Goal: Book appointment/travel/reservation

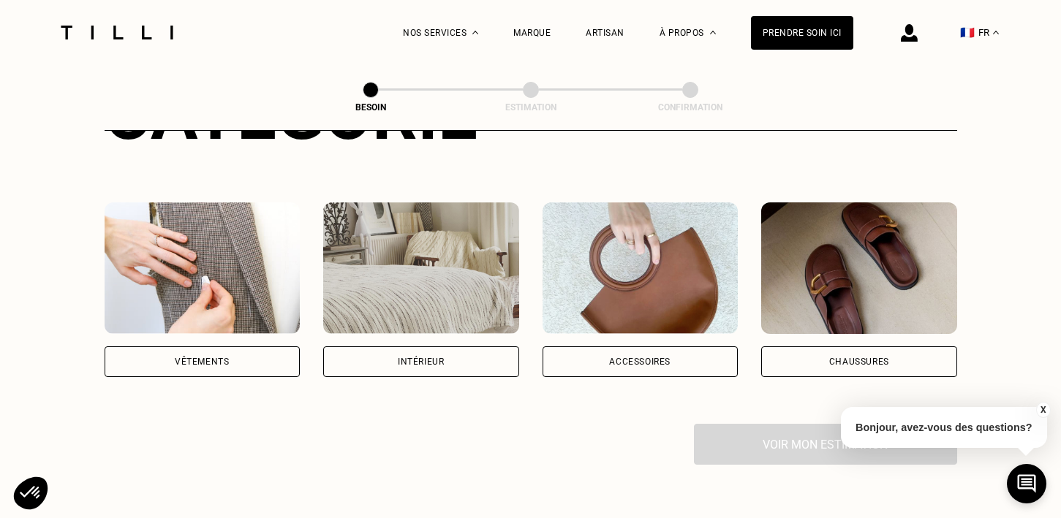
scroll to position [241, 0]
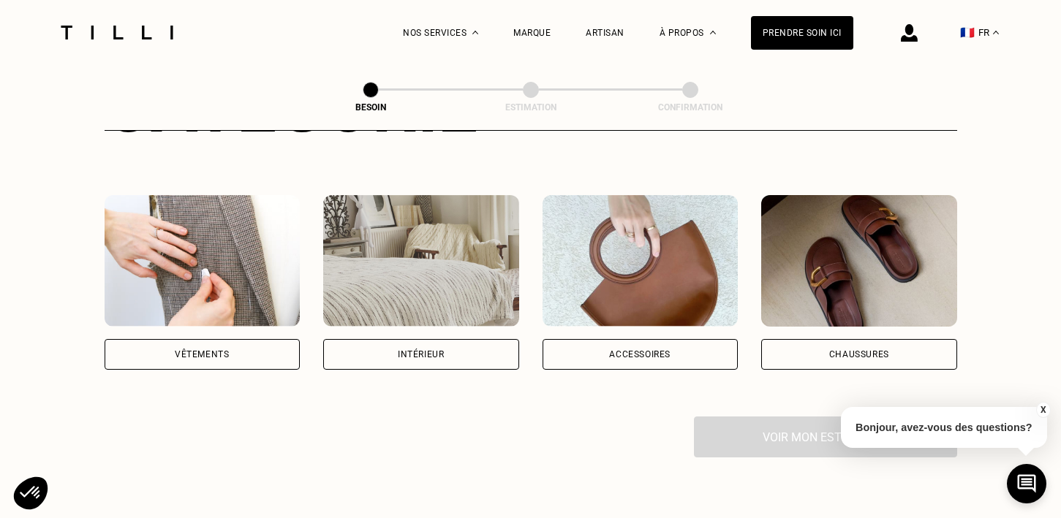
click at [230, 343] on div "Vêtements" at bounding box center [203, 354] width 196 height 31
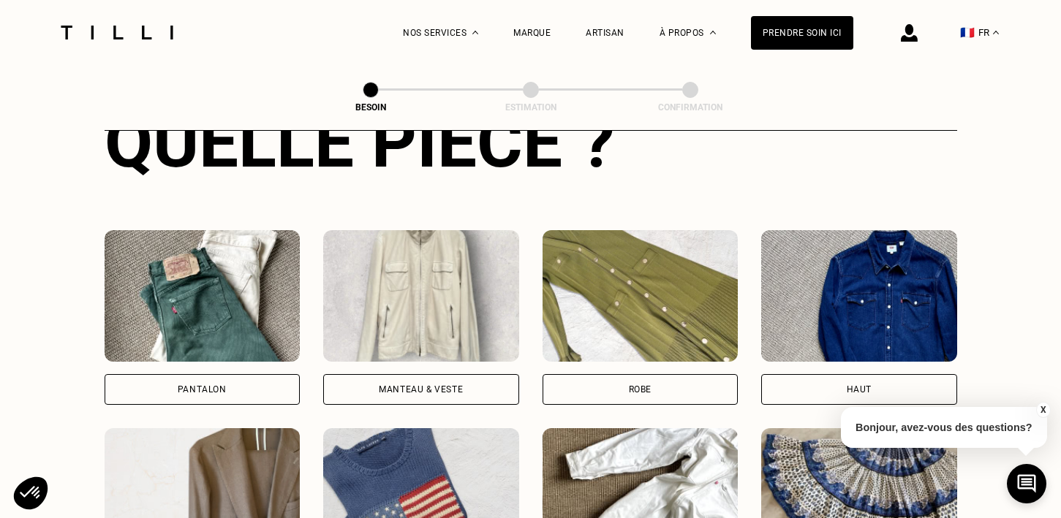
scroll to position [603, 0]
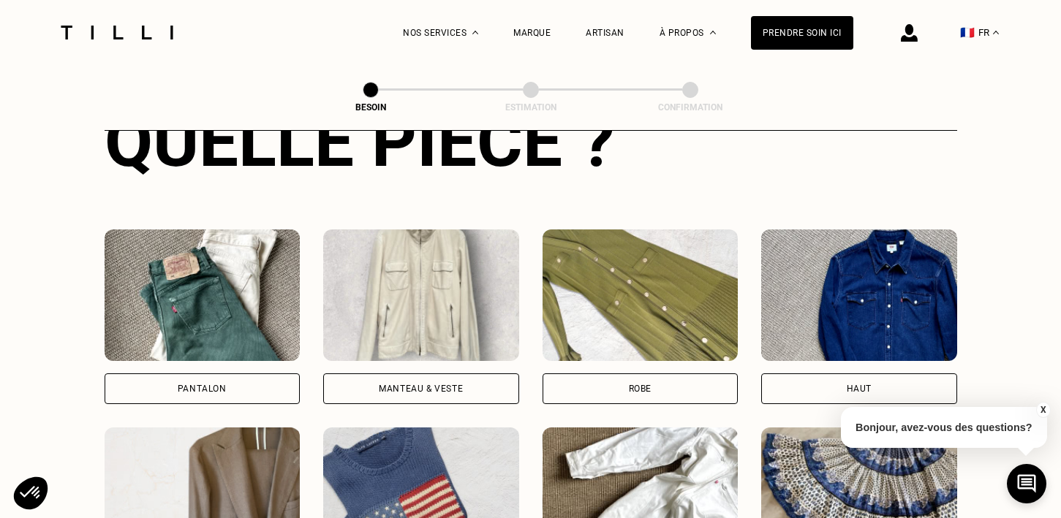
click at [190, 385] on div "Pantalon" at bounding box center [202, 389] width 49 height 9
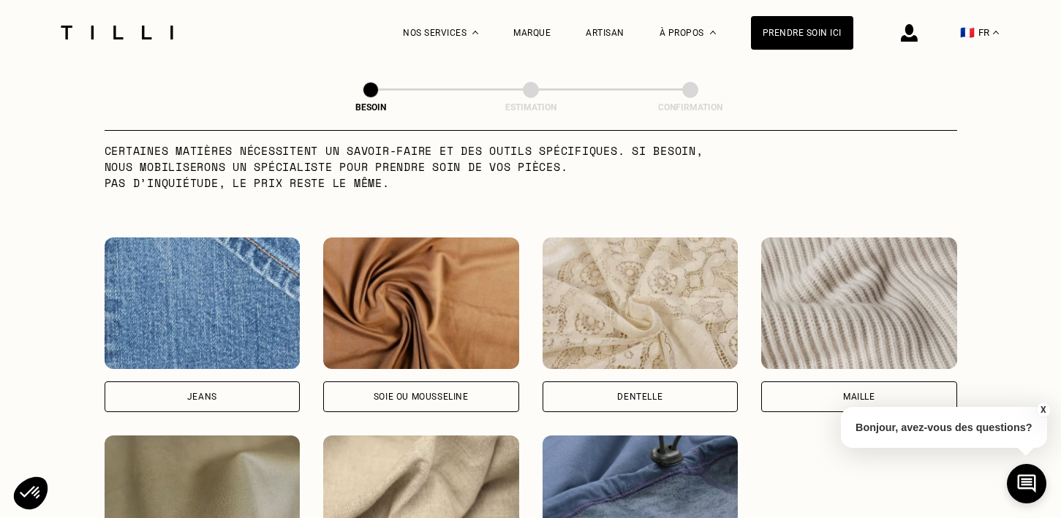
scroll to position [1484, 0]
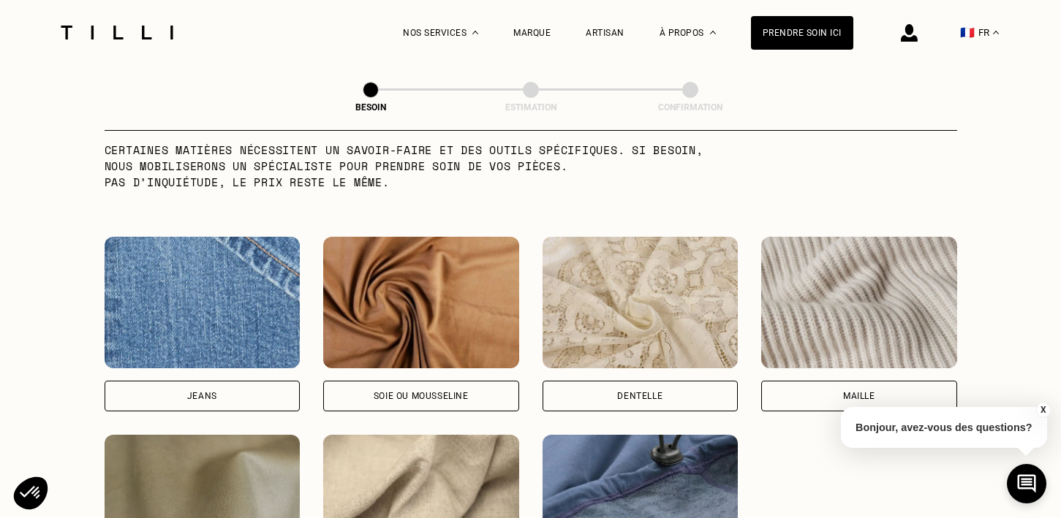
click at [190, 381] on div "Jeans" at bounding box center [203, 396] width 196 height 31
select select "FR"
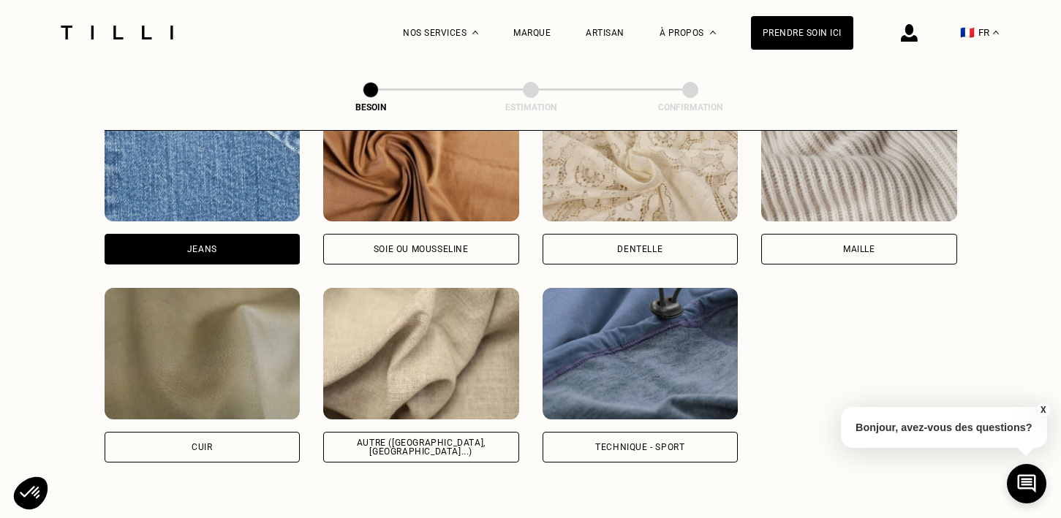
scroll to position [1607, 0]
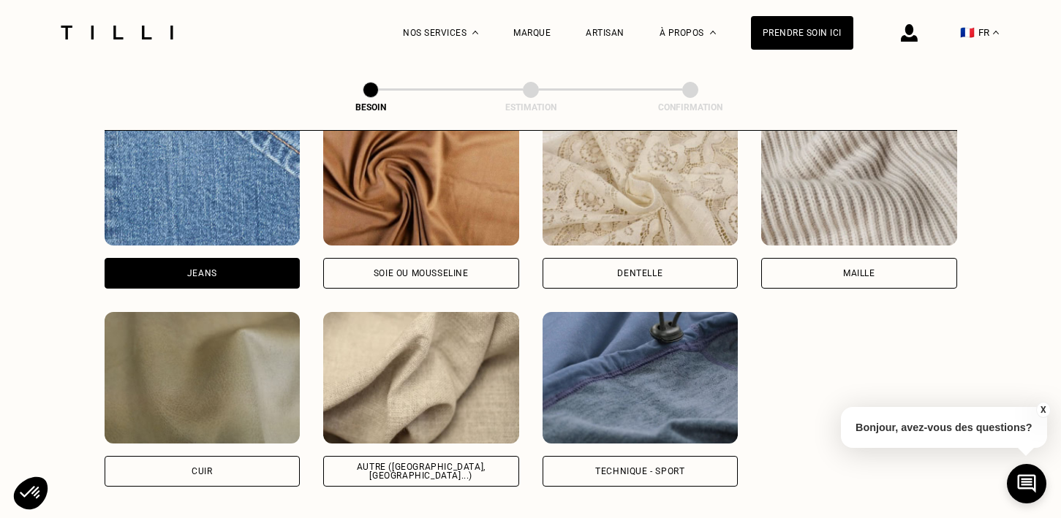
click at [412, 371] on img at bounding box center [421, 378] width 196 height 132
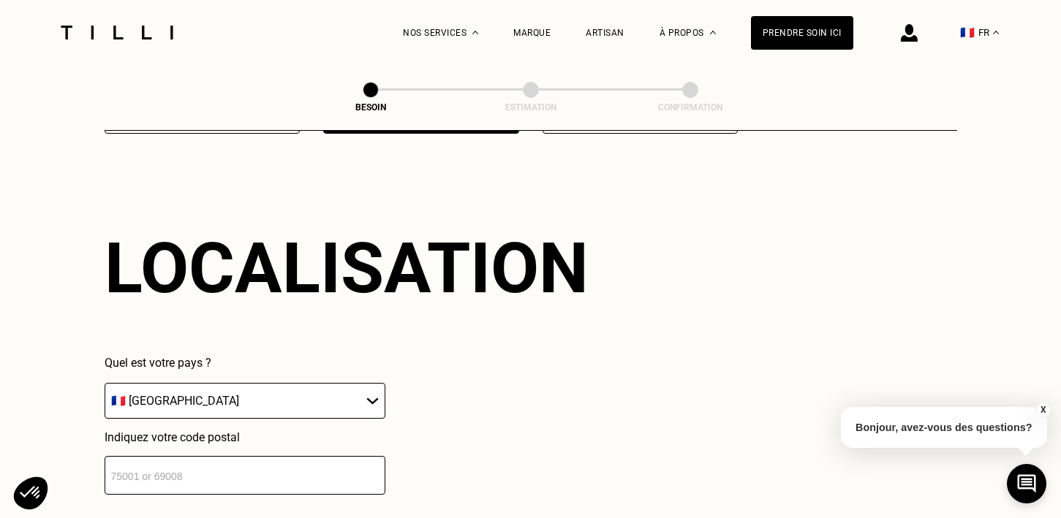
scroll to position [1961, 0]
click at [315, 382] on select "🇩🇪 [GEOGRAPHIC_DATA] 🇦🇹 [GEOGRAPHIC_DATA] 🇧🇪 [GEOGRAPHIC_DATA] 🇧🇬 Bulgarie 🇨🇾 C…" at bounding box center [245, 400] width 281 height 36
click at [105, 382] on select "🇩🇪 [GEOGRAPHIC_DATA] 🇦🇹 [GEOGRAPHIC_DATA] 🇧🇪 [GEOGRAPHIC_DATA] 🇧🇬 Bulgarie 🇨🇾 C…" at bounding box center [245, 400] width 281 height 36
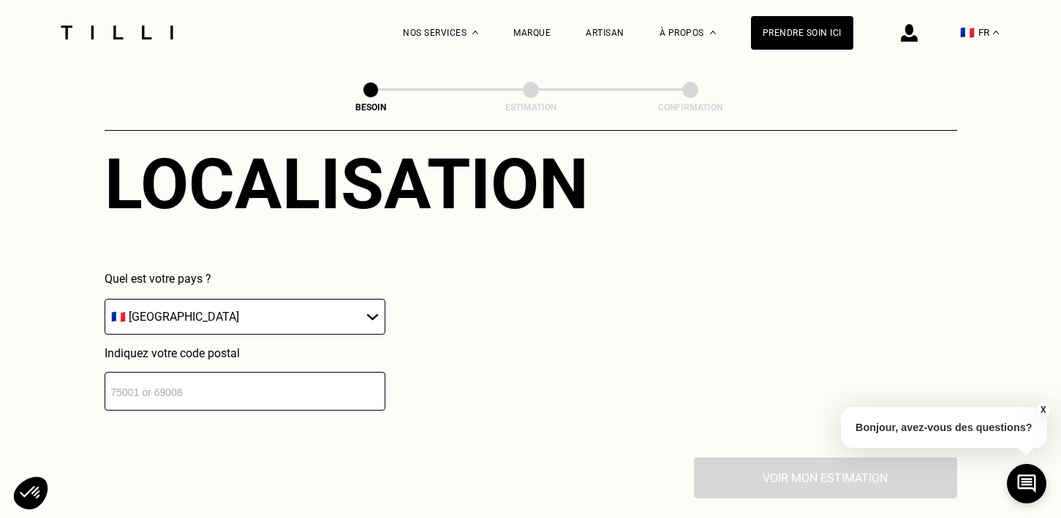
scroll to position [2061, 0]
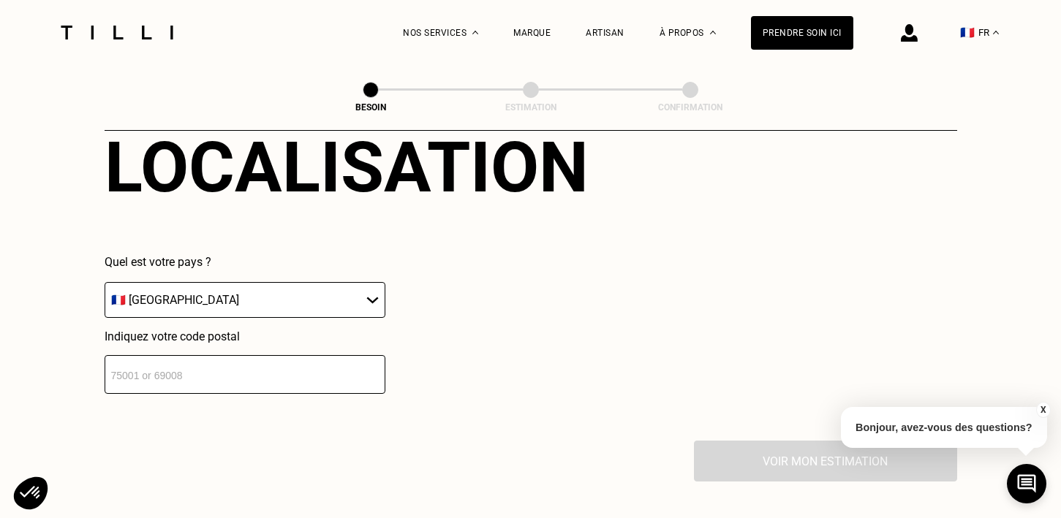
click at [318, 355] on input "number" at bounding box center [245, 374] width 281 height 39
type input "75018"
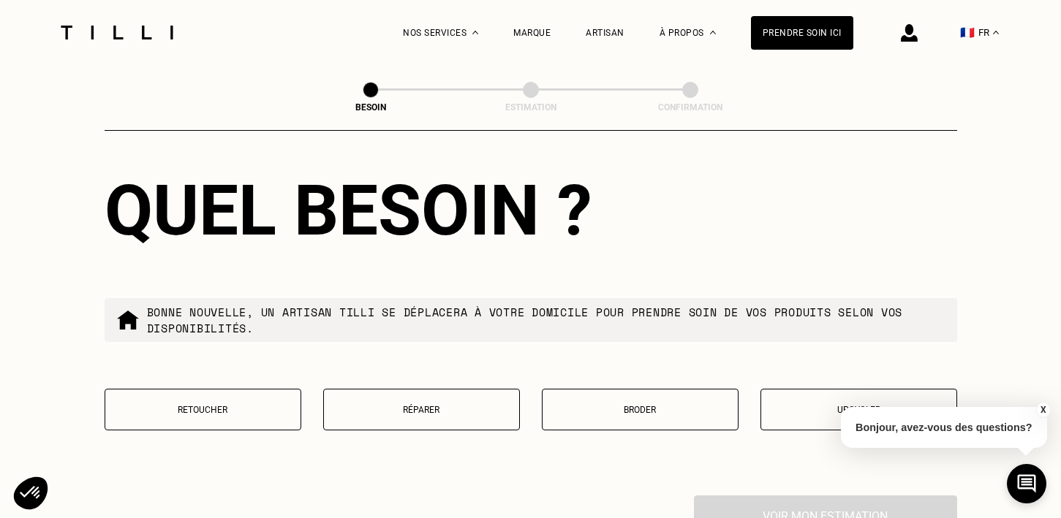
scroll to position [2425, 0]
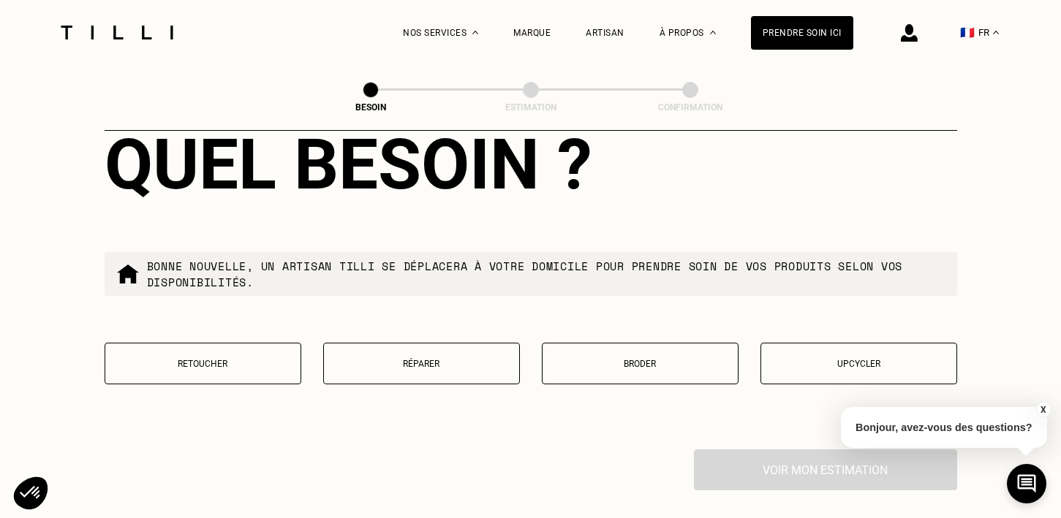
click at [218, 360] on button "Retoucher" at bounding box center [203, 364] width 197 height 42
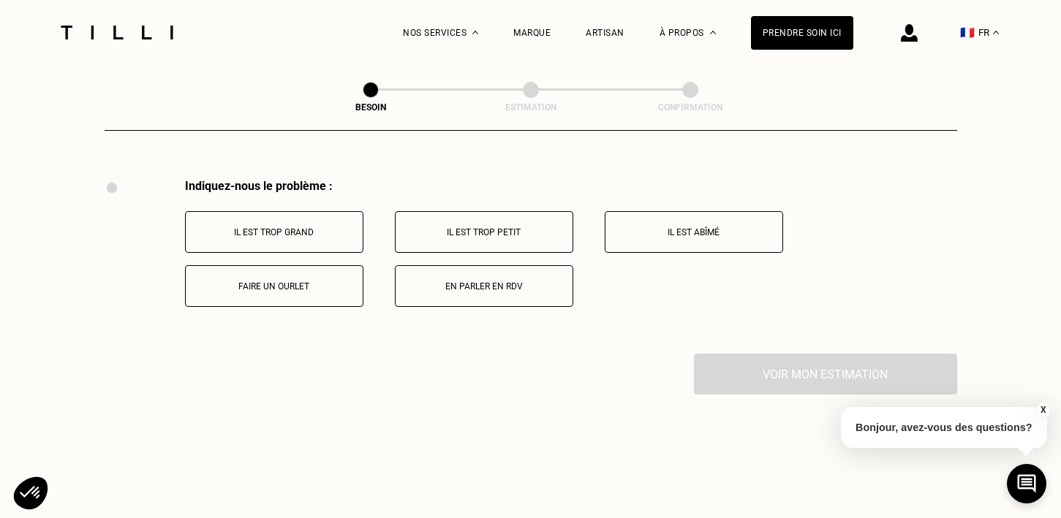
scroll to position [2696, 0]
click at [257, 285] on button "Faire un ourlet" at bounding box center [274, 286] width 178 height 42
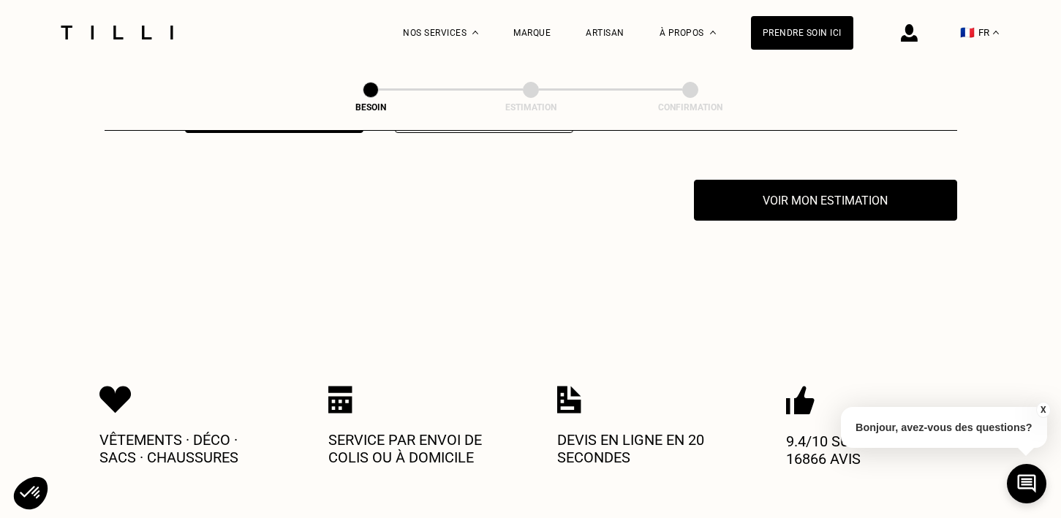
scroll to position [2871, 0]
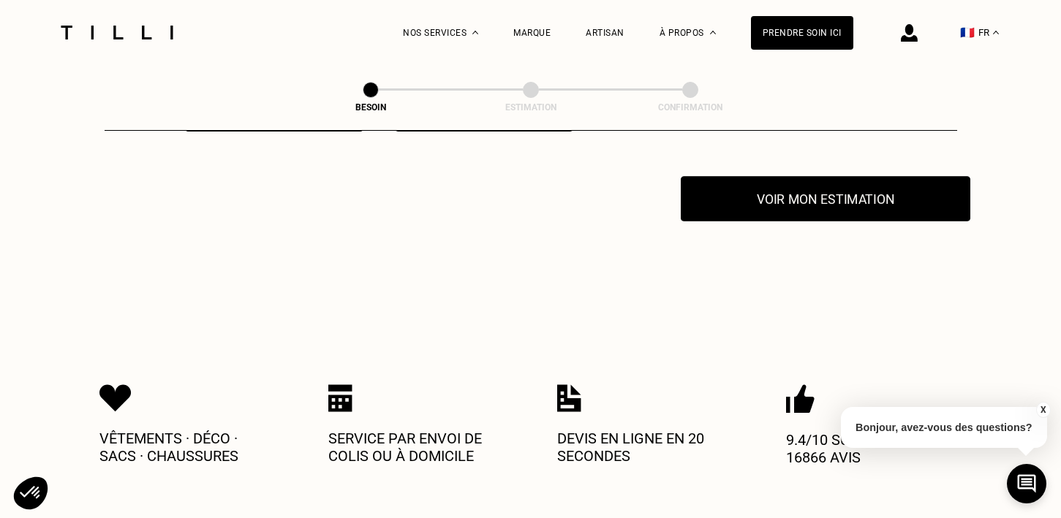
click at [784, 189] on button "Voir mon estimation" at bounding box center [825, 198] width 289 height 45
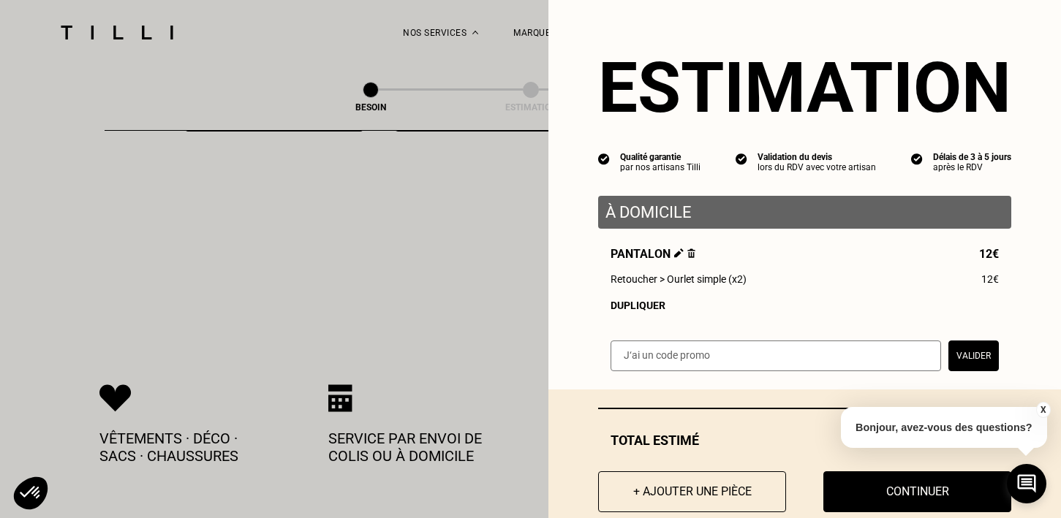
click at [674, 254] on img at bounding box center [679, 254] width 10 height 10
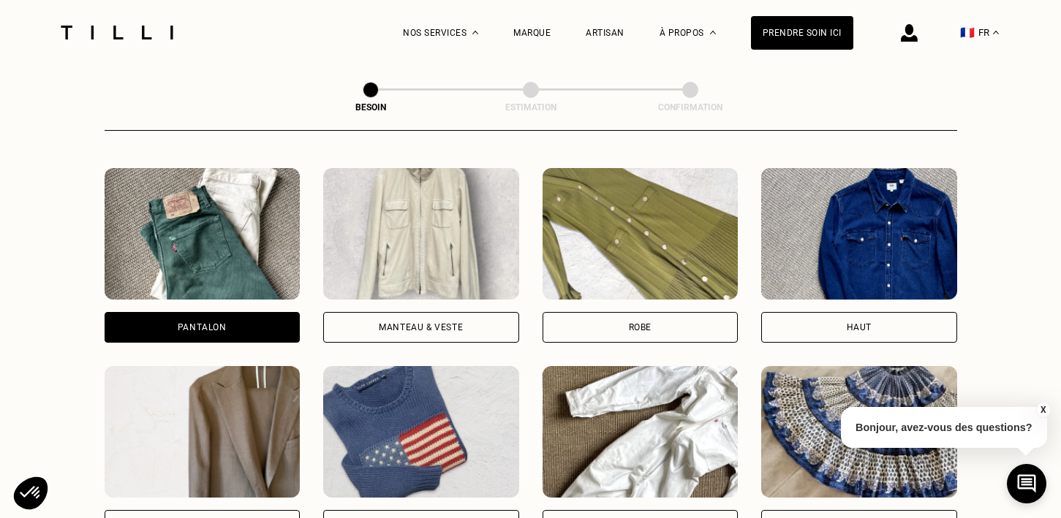
scroll to position [666, 0]
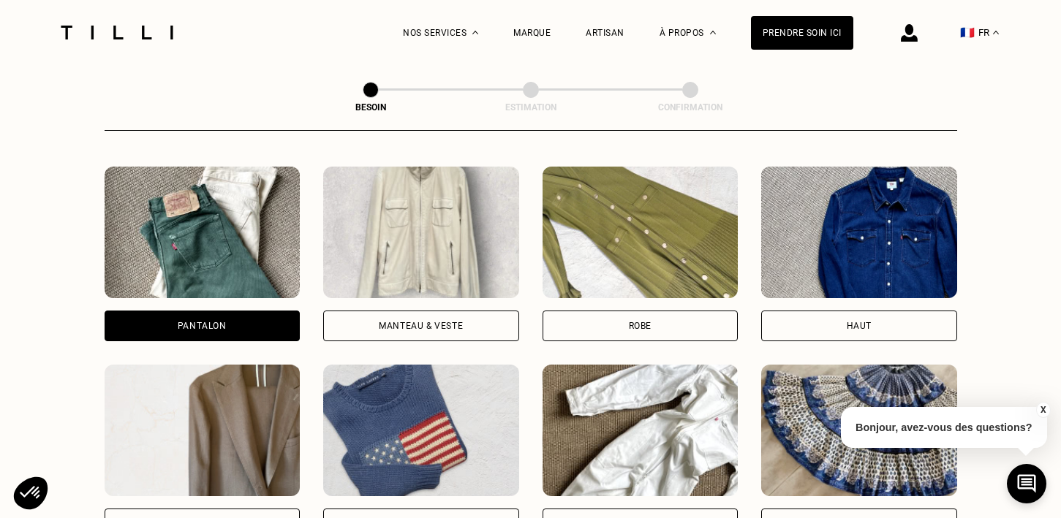
click at [244, 314] on div "Pantalon" at bounding box center [203, 326] width 196 height 31
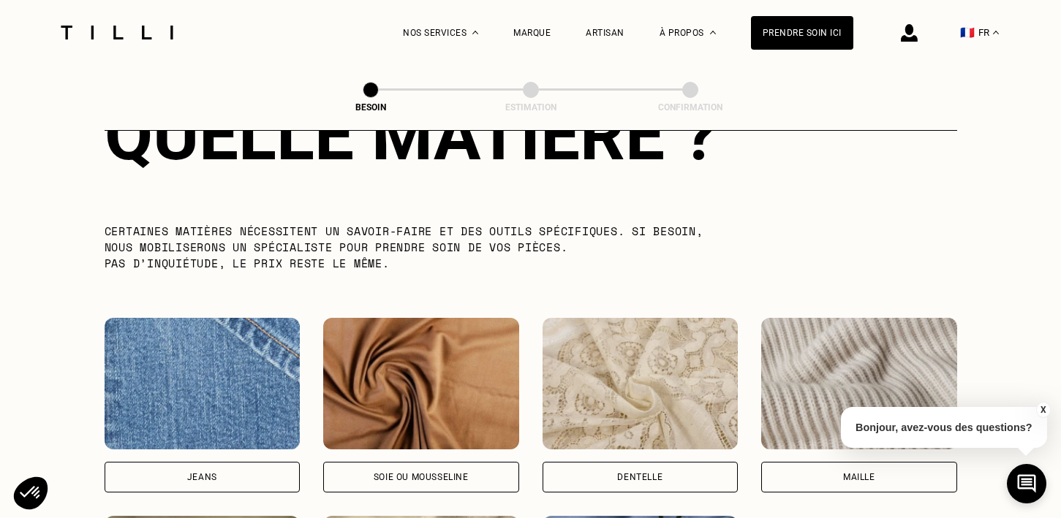
scroll to position [1460, 0]
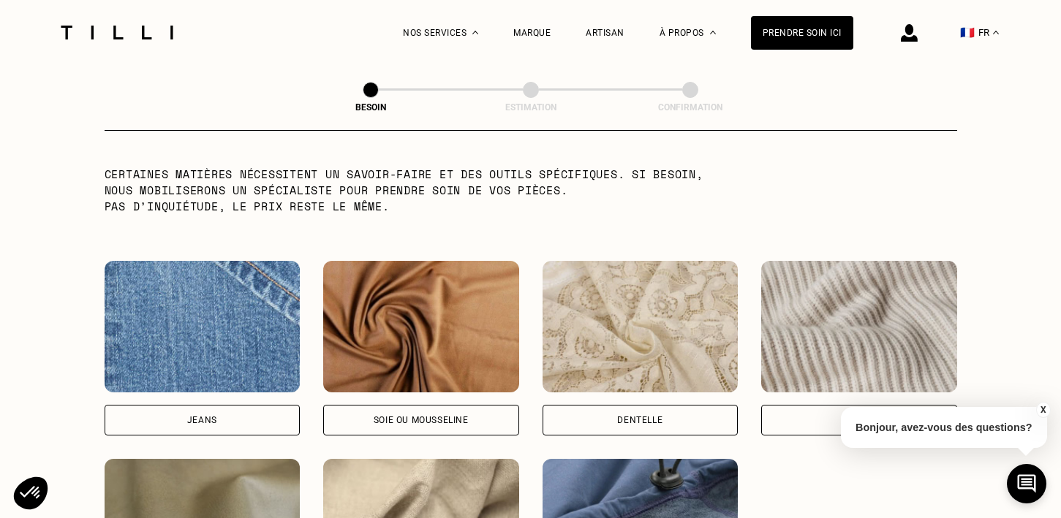
click at [208, 405] on div "Jeans" at bounding box center [203, 420] width 196 height 31
select select "FR"
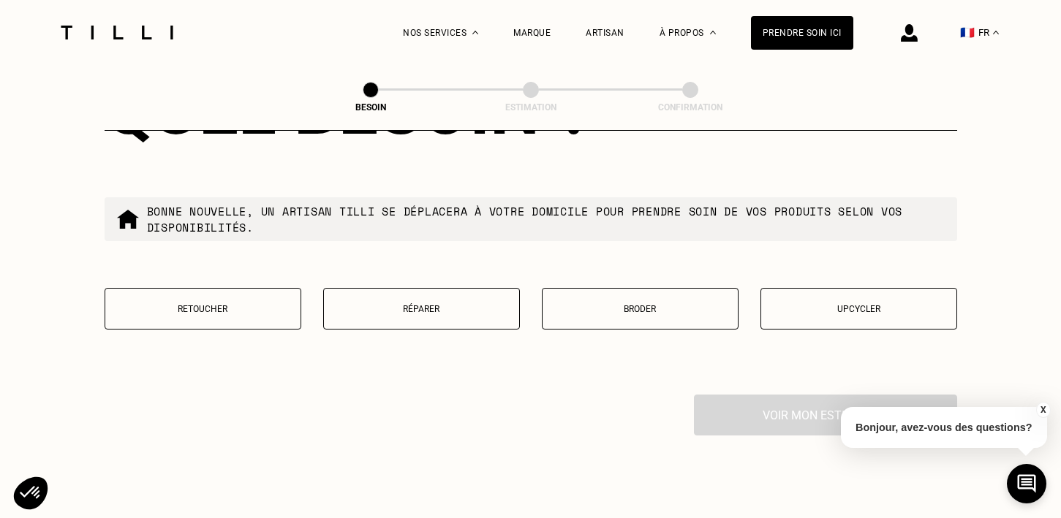
scroll to position [2501, 0]
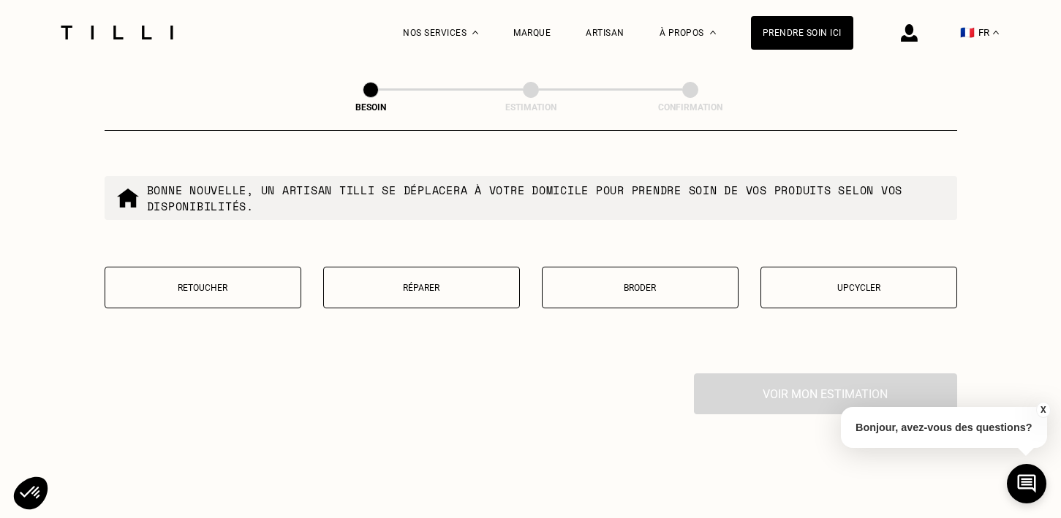
click at [270, 292] on button "Retoucher" at bounding box center [203, 288] width 197 height 42
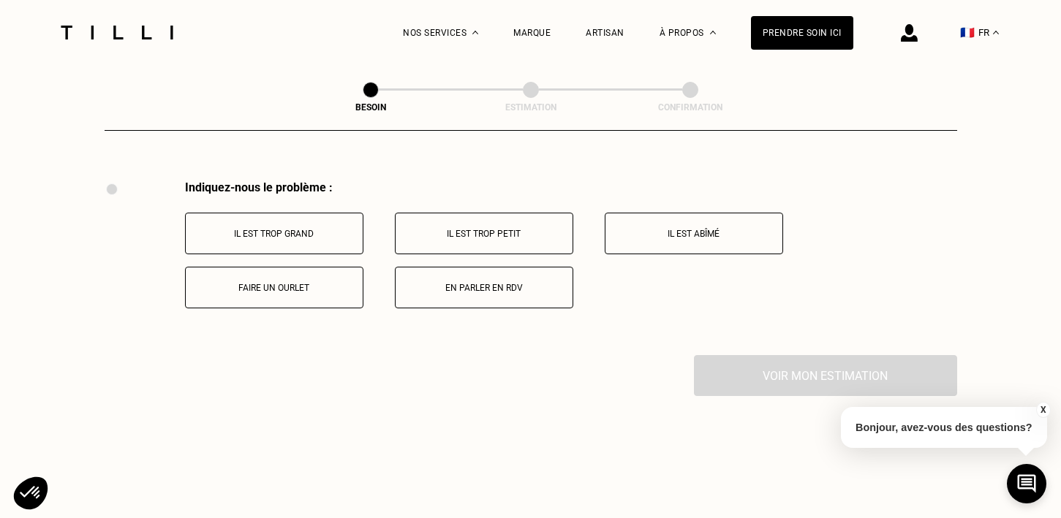
scroll to position [2696, 0]
click at [277, 286] on button "Faire un ourlet" at bounding box center [274, 286] width 178 height 42
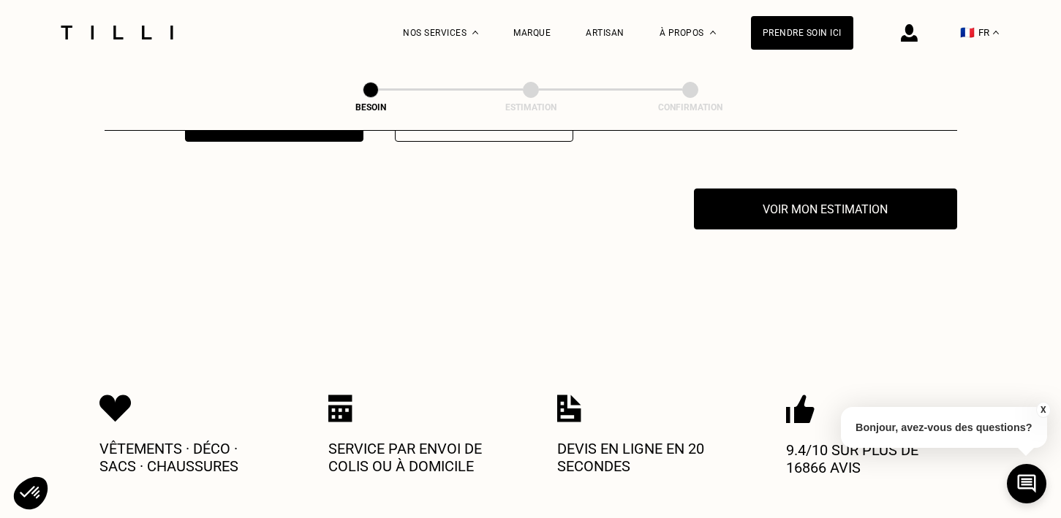
scroll to position [2871, 0]
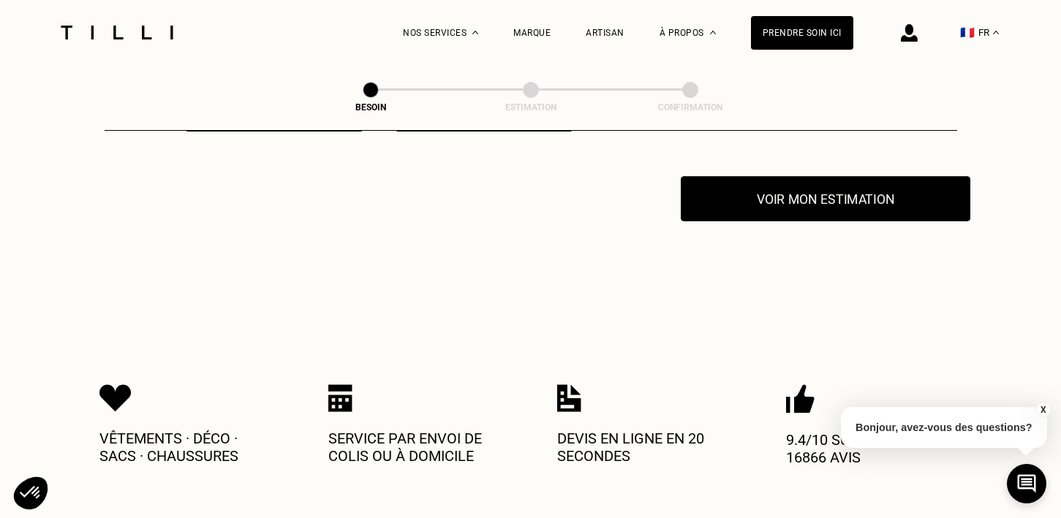
click at [780, 192] on button "Voir mon estimation" at bounding box center [825, 198] width 289 height 45
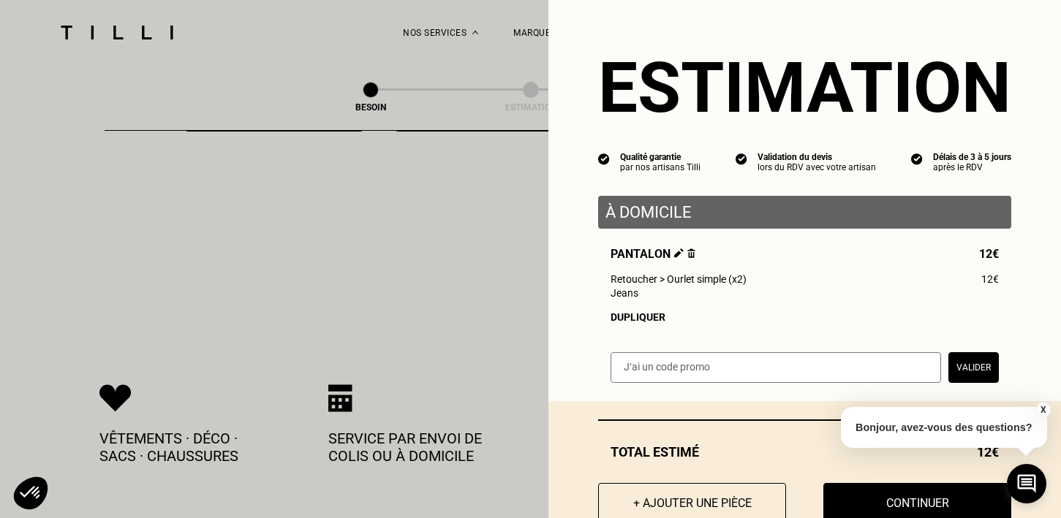
scroll to position [43, 0]
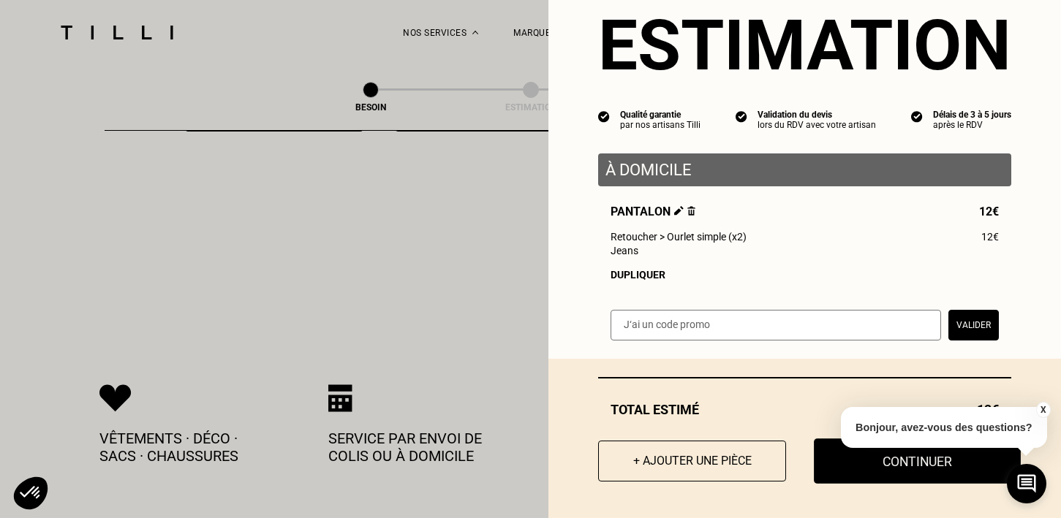
click at [868, 463] on button "Continuer" at bounding box center [917, 461] width 207 height 45
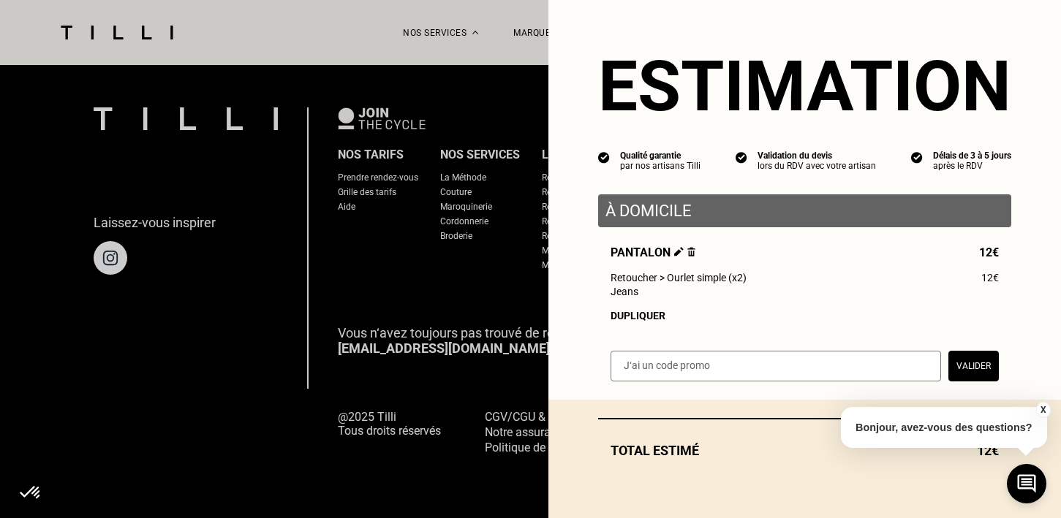
scroll to position [959, 0]
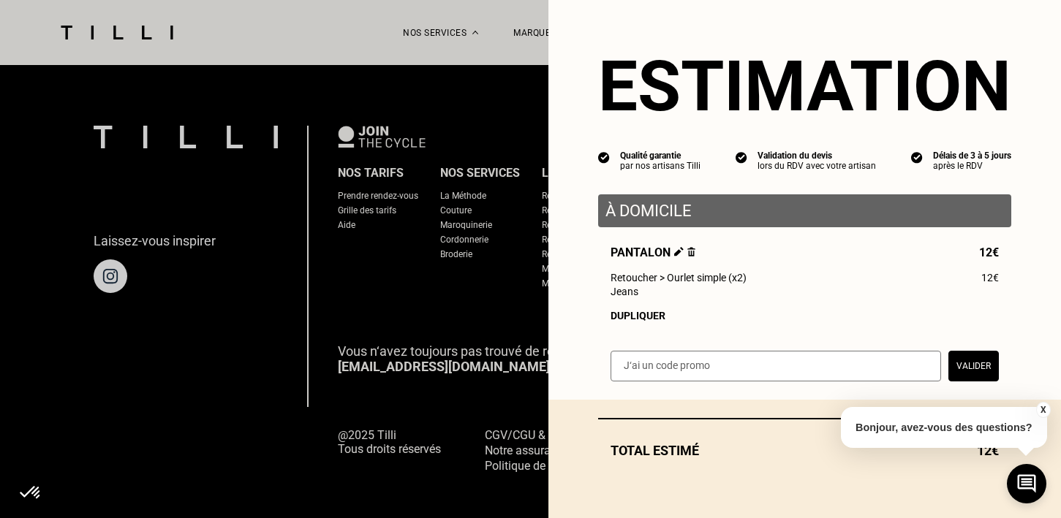
select select "FR"
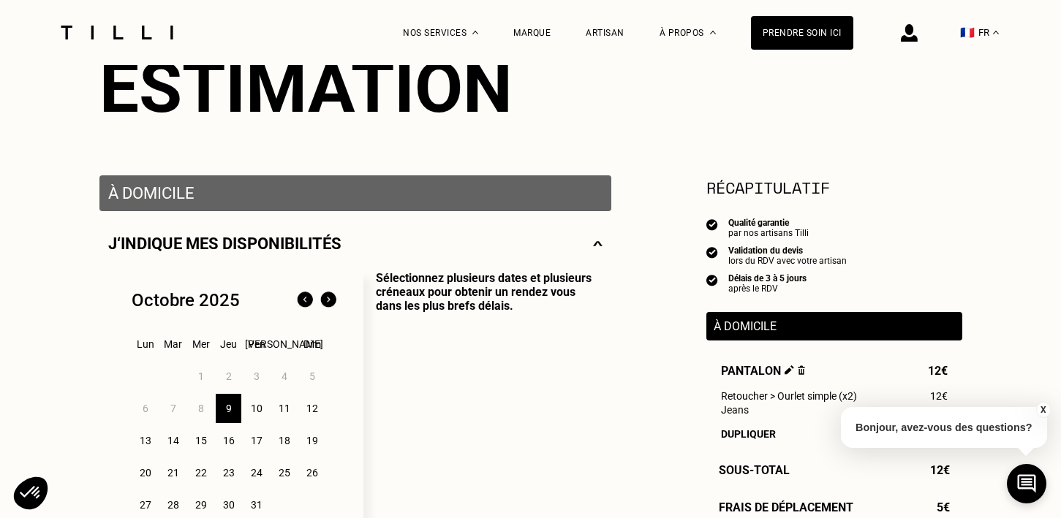
scroll to position [220, 0]
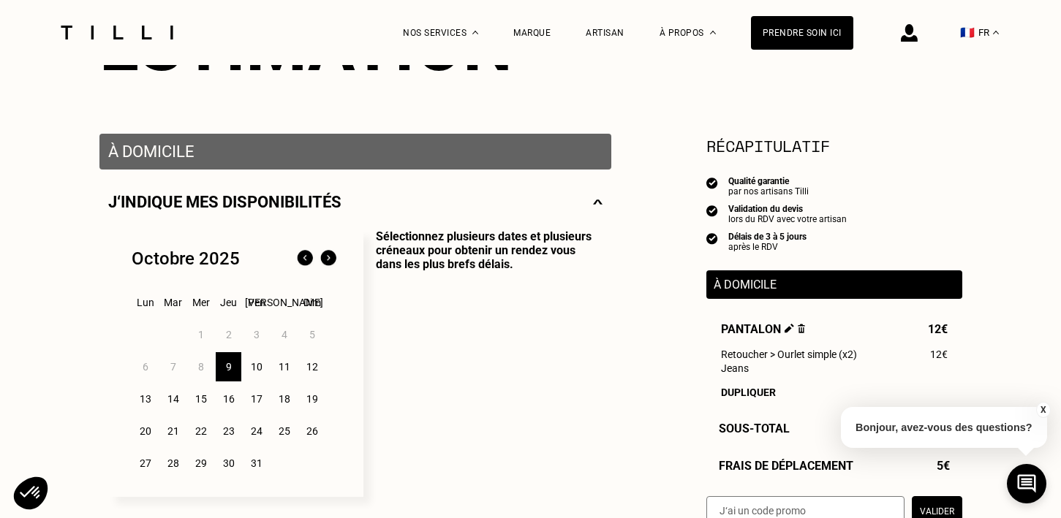
click at [234, 376] on div "9" at bounding box center [229, 366] width 26 height 29
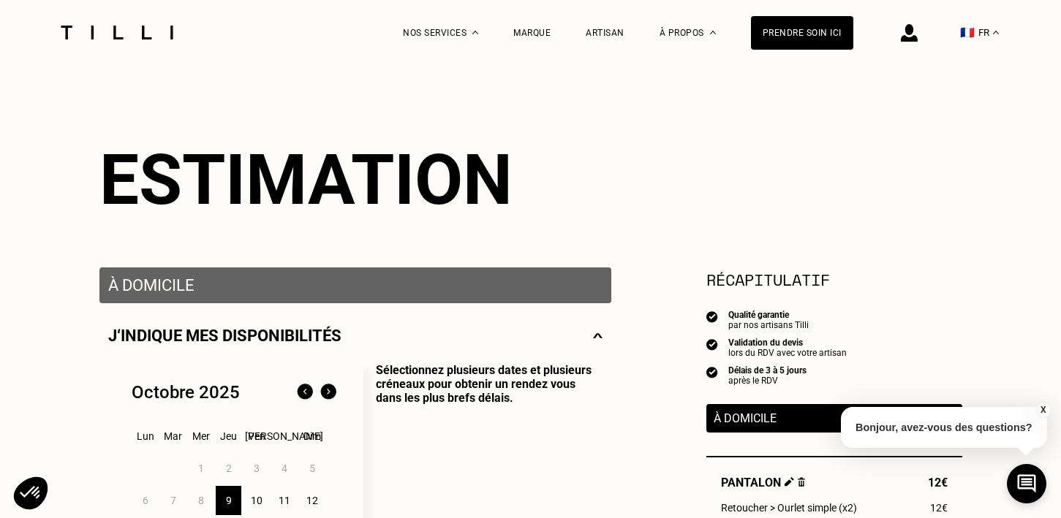
scroll to position [0, 0]
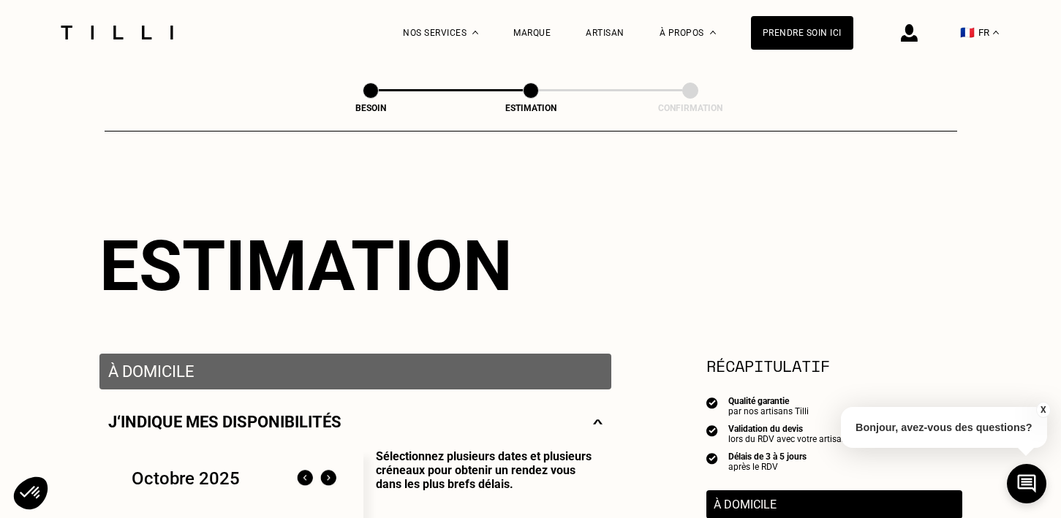
click at [364, 96] on div "Besoin" at bounding box center [371, 92] width 16 height 19
select select "FR"
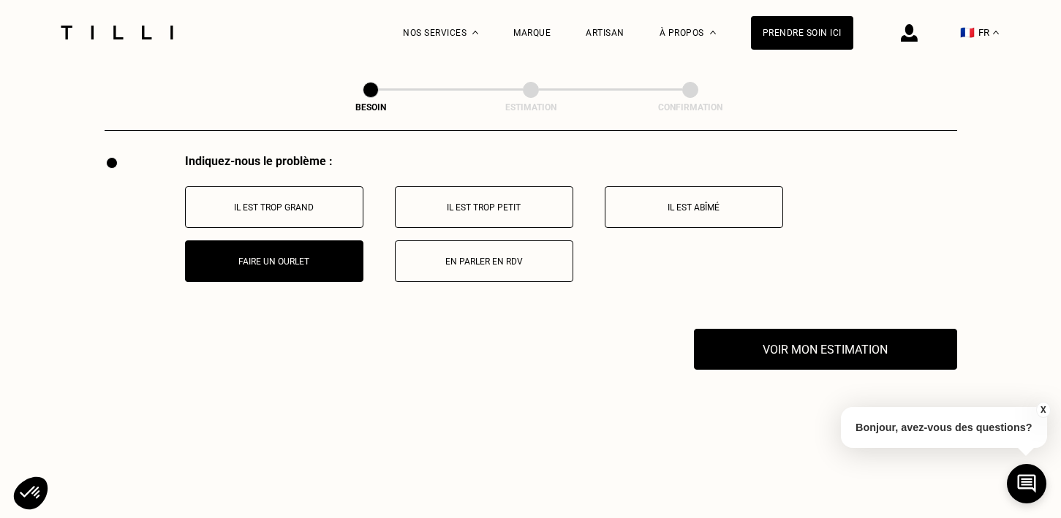
scroll to position [2734, 0]
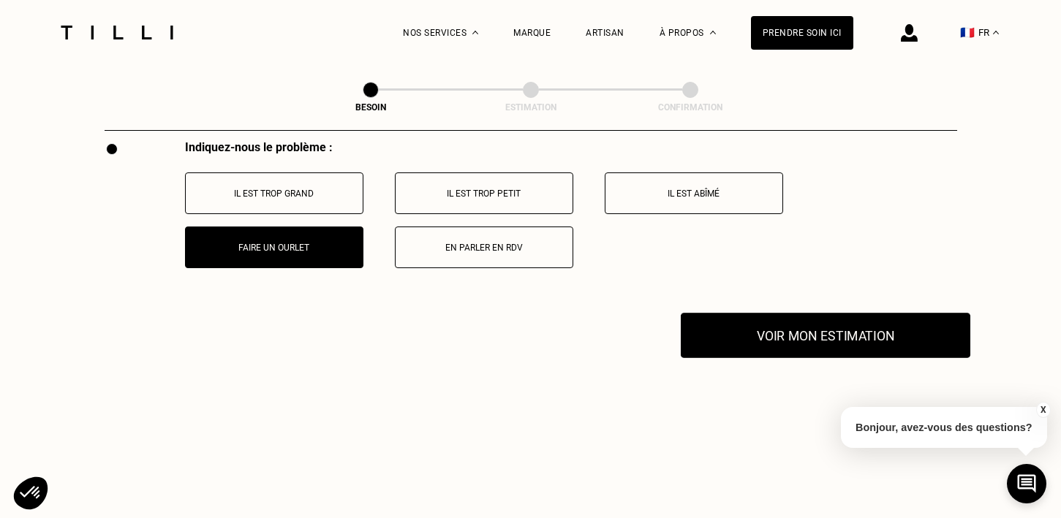
click at [806, 315] on button "Voir mon estimation" at bounding box center [825, 335] width 289 height 45
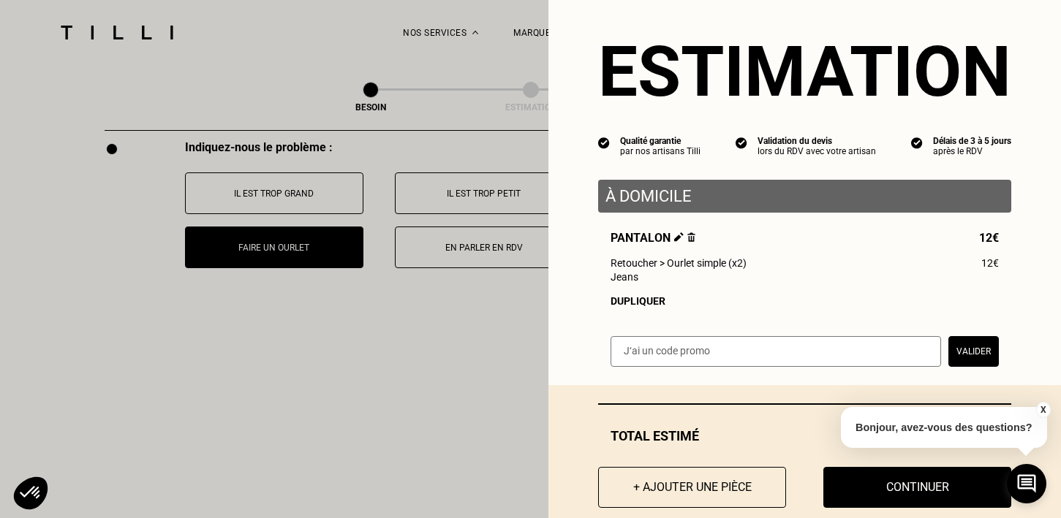
scroll to position [20, 0]
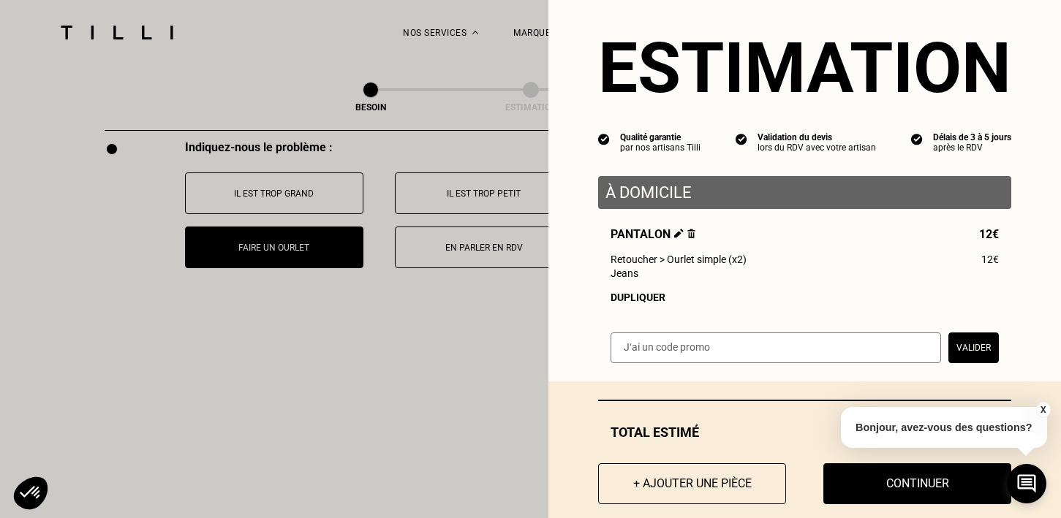
click at [648, 298] on div "Dupliquer" at bounding box center [804, 298] width 388 height 12
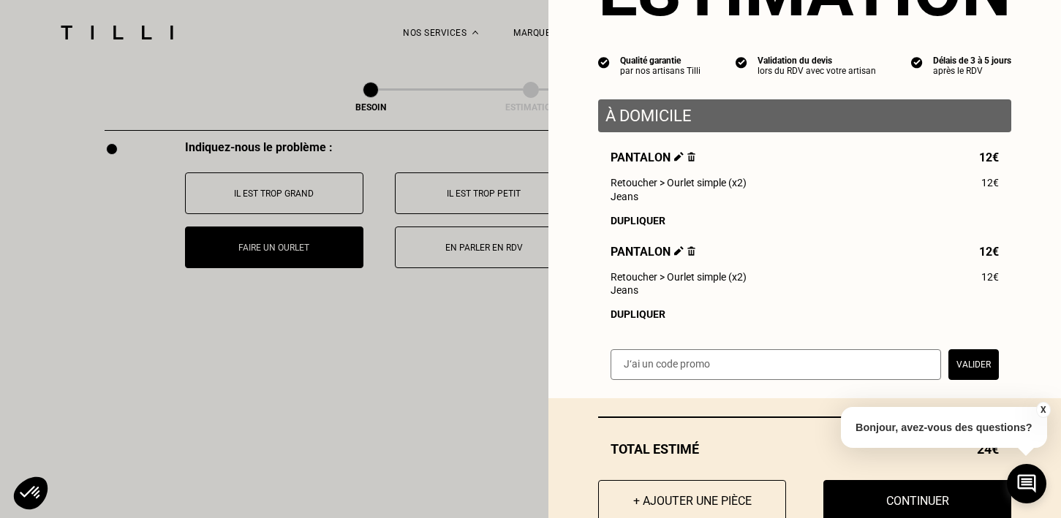
scroll to position [97, 0]
click at [636, 319] on div "Dupliquer" at bounding box center [804, 314] width 388 height 12
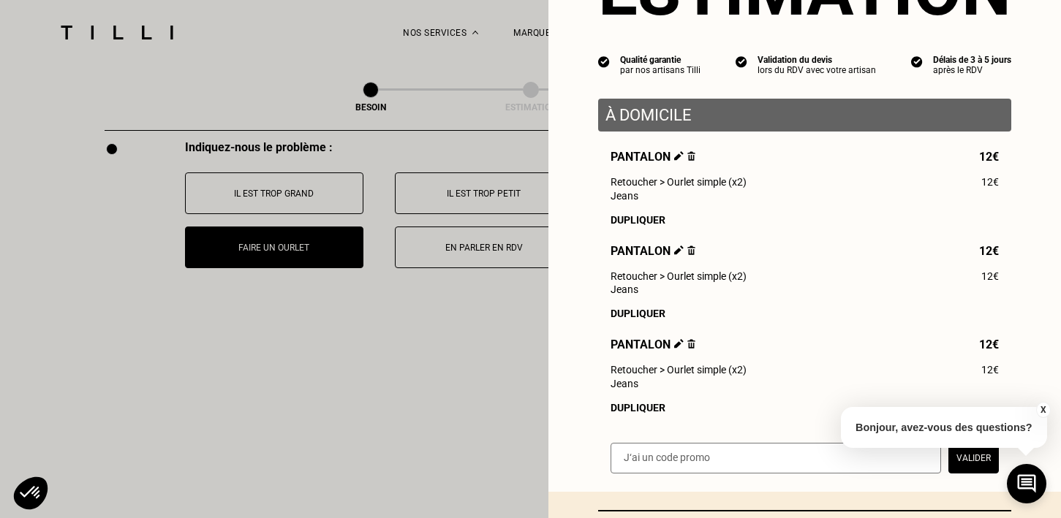
click at [675, 349] on img at bounding box center [679, 344] width 10 height 10
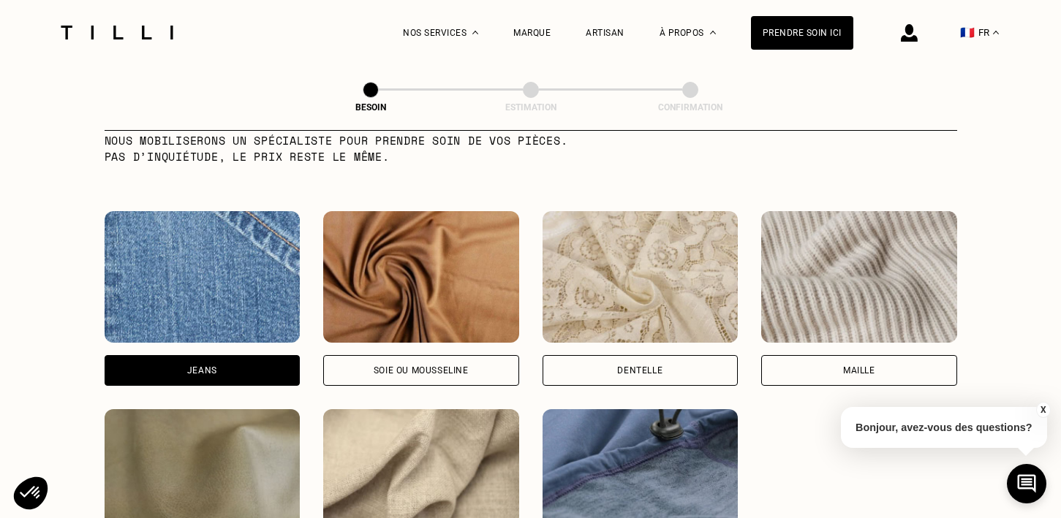
scroll to position [1676, 0]
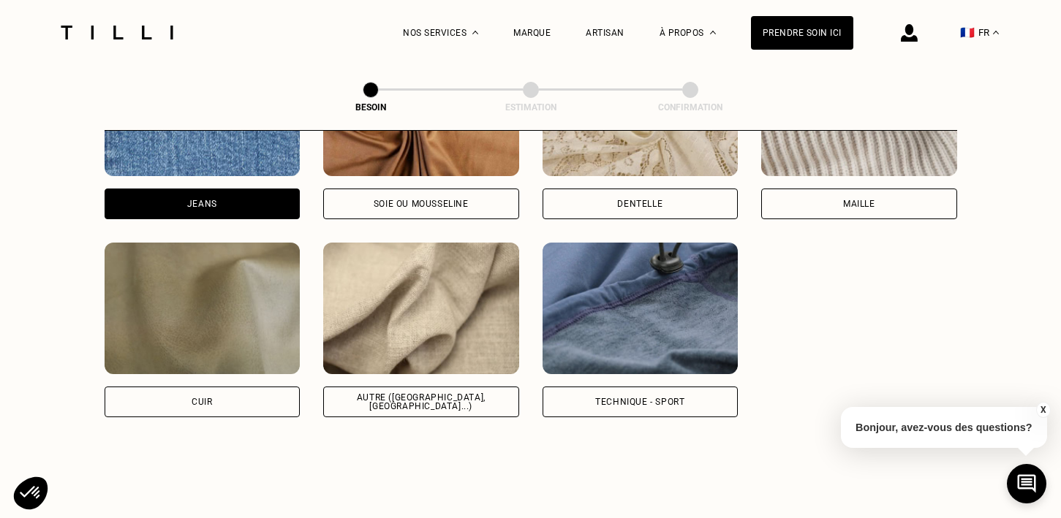
click at [440, 398] on div "Autre ([GEOGRAPHIC_DATA], [GEOGRAPHIC_DATA]...)" at bounding box center [421, 402] width 196 height 31
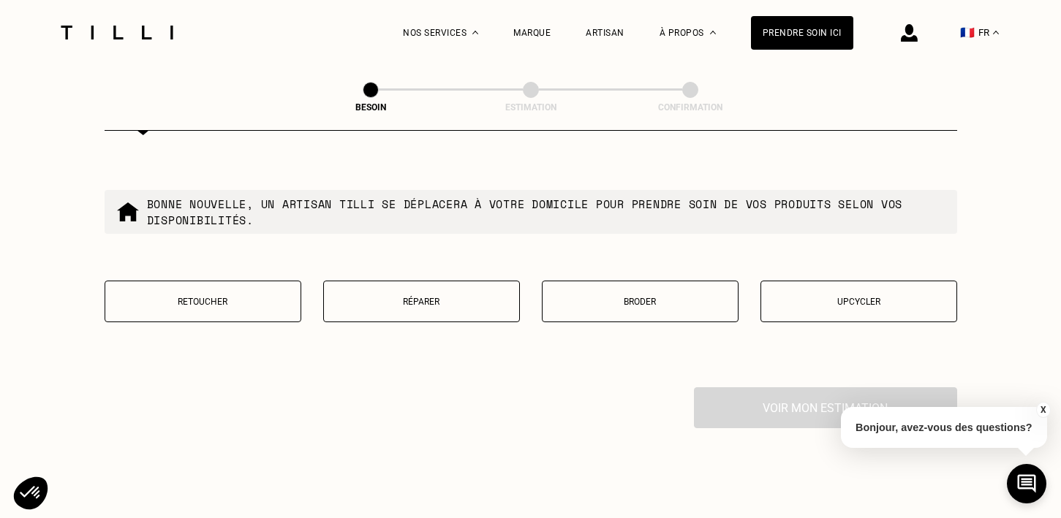
scroll to position [2477, 0]
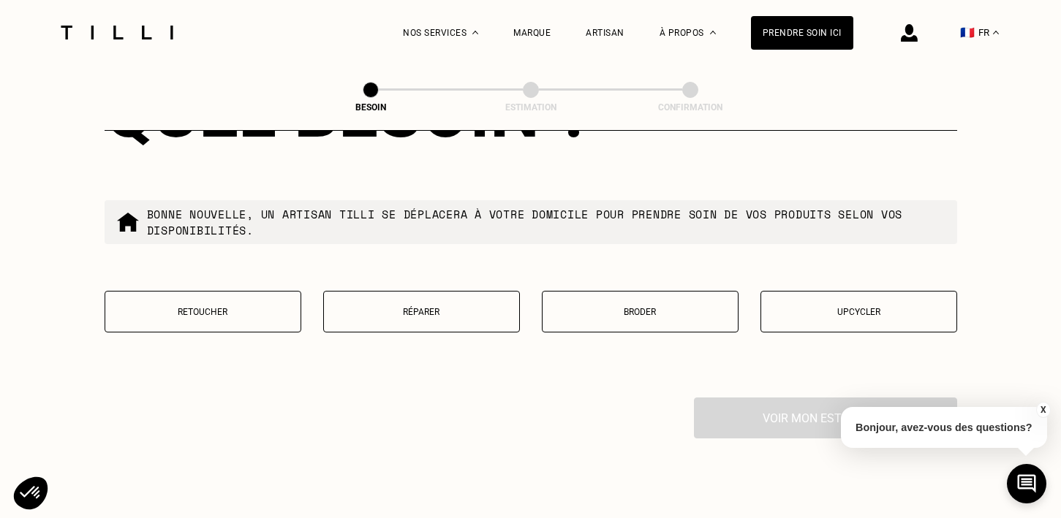
click at [227, 317] on button "Retoucher" at bounding box center [203, 312] width 197 height 42
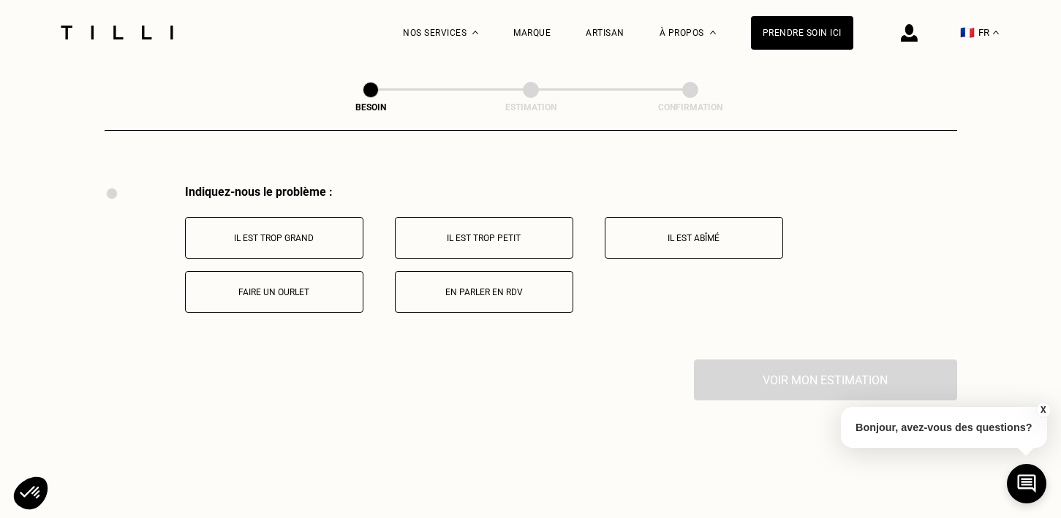
scroll to position [2696, 0]
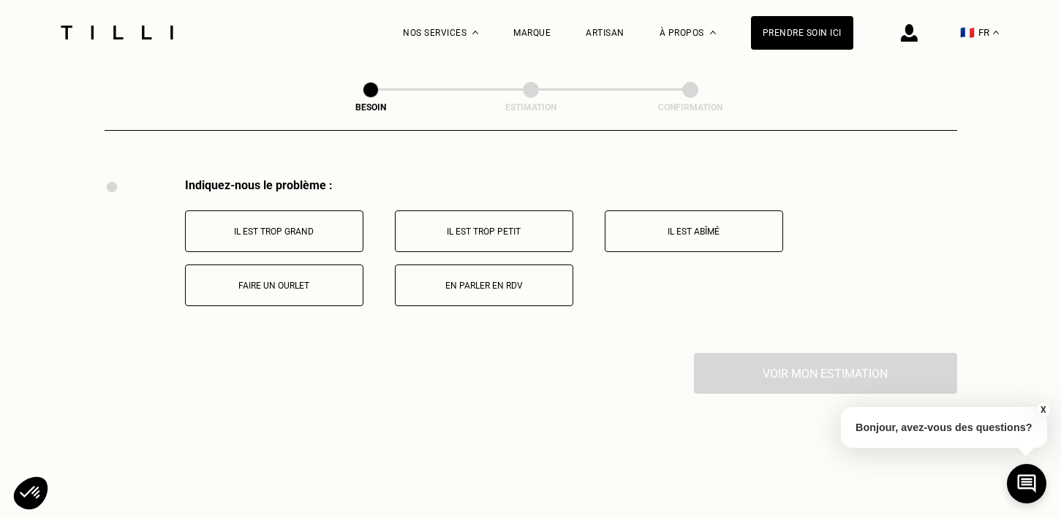
click at [281, 281] on p "Faire un ourlet" at bounding box center [274, 286] width 162 height 10
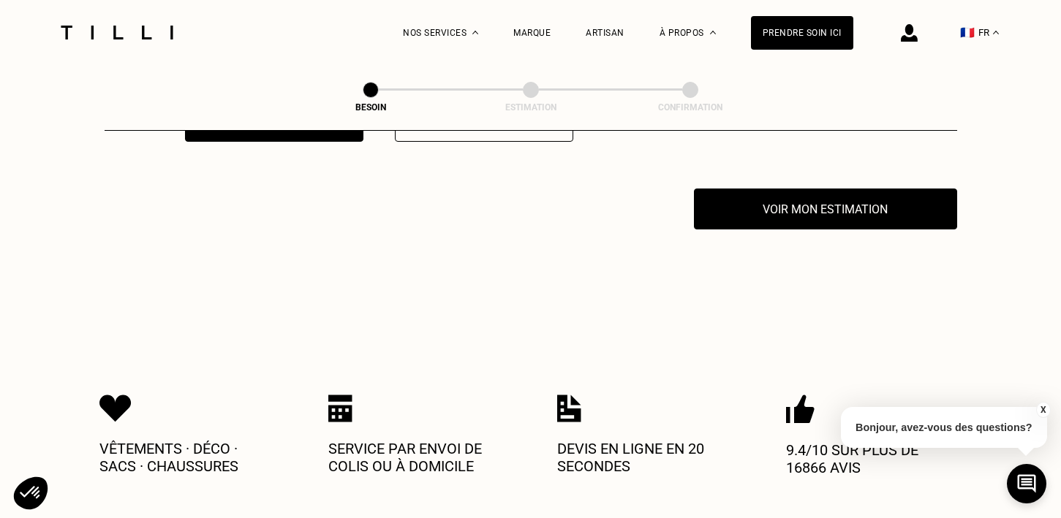
scroll to position [2871, 0]
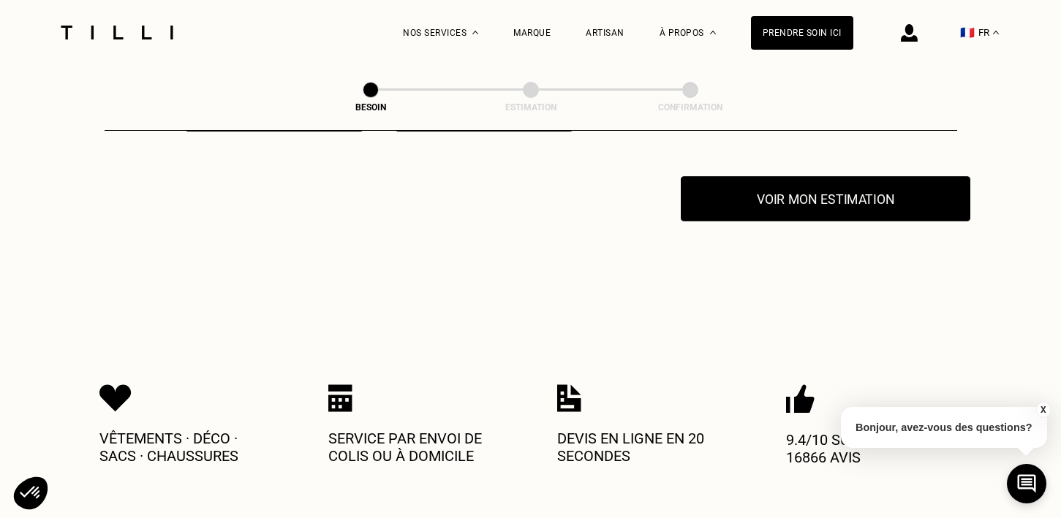
click at [773, 198] on button "Voir mon estimation" at bounding box center [825, 198] width 289 height 45
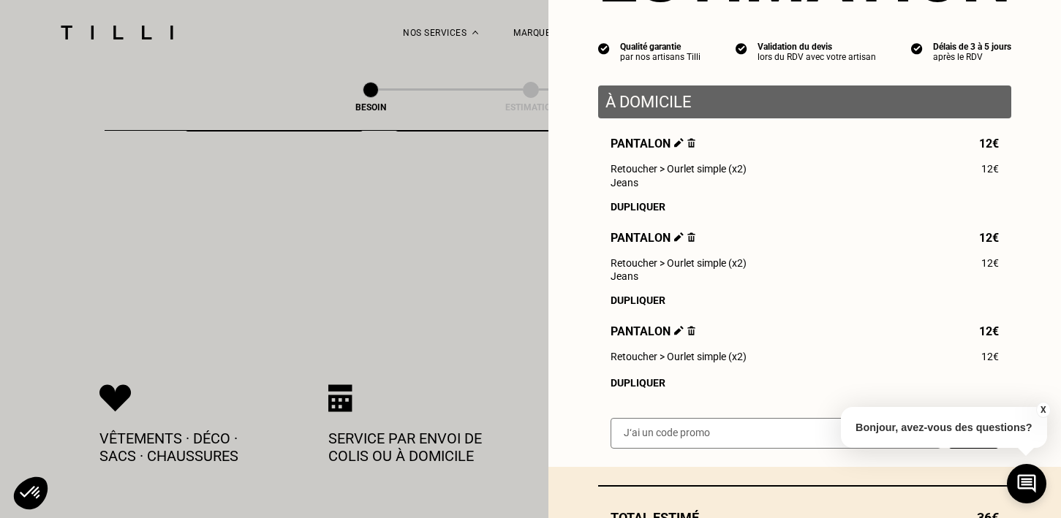
scroll to position [114, 0]
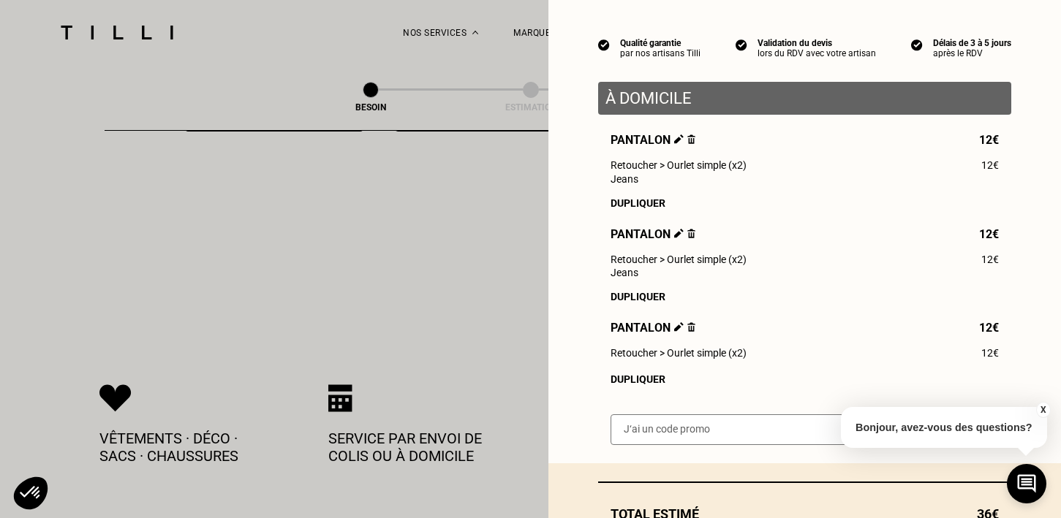
click at [643, 379] on div "Dupliquer" at bounding box center [804, 380] width 388 height 12
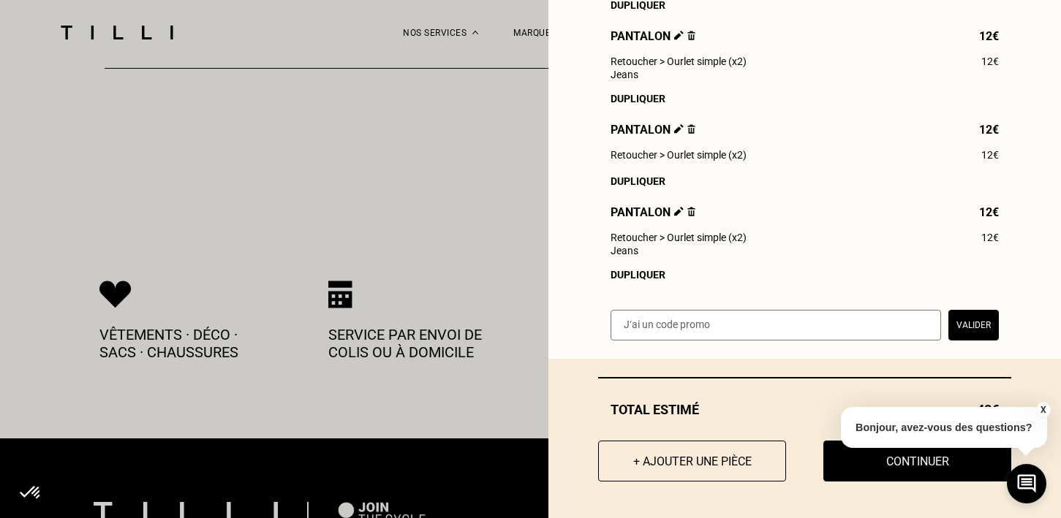
scroll to position [2976, 0]
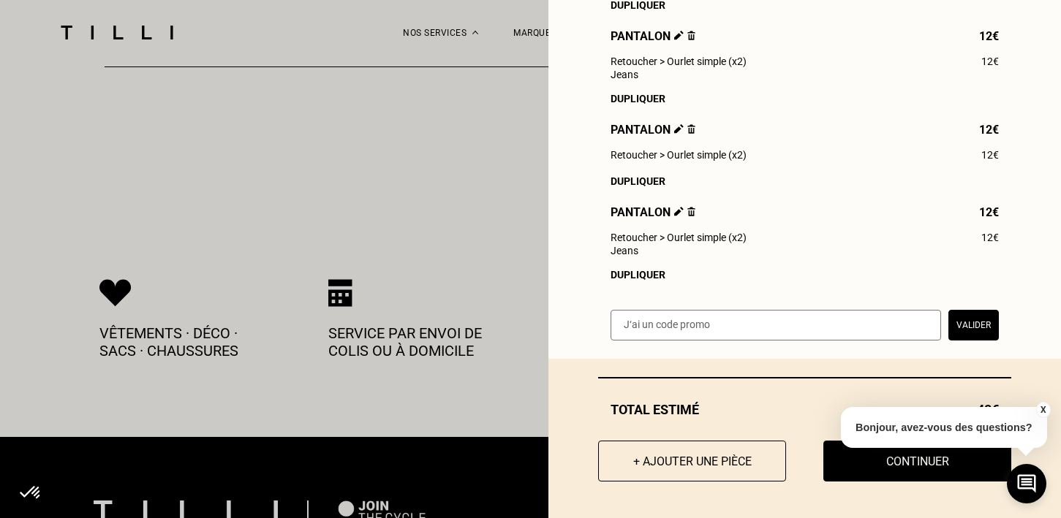
click at [1043, 407] on button "X" at bounding box center [1042, 410] width 15 height 16
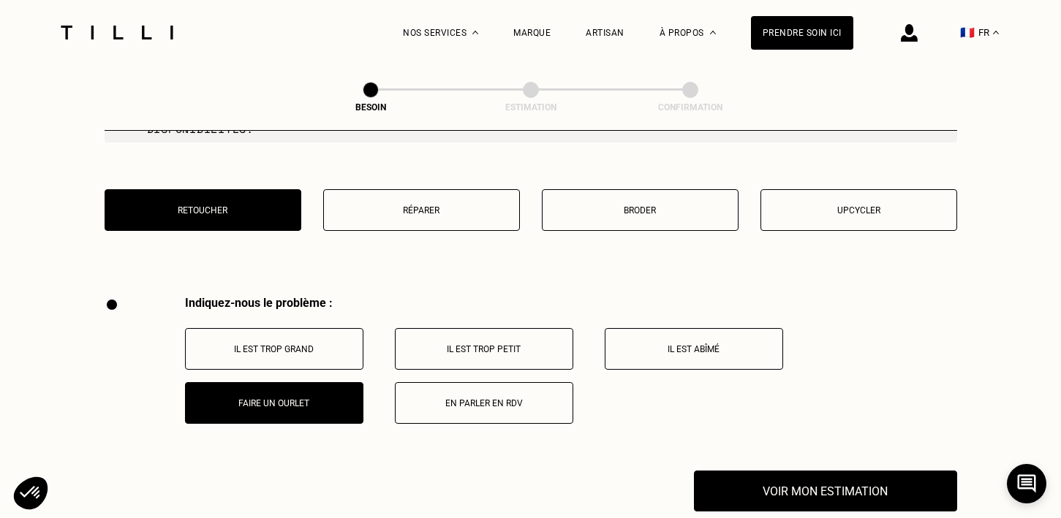
scroll to position [2580, 0]
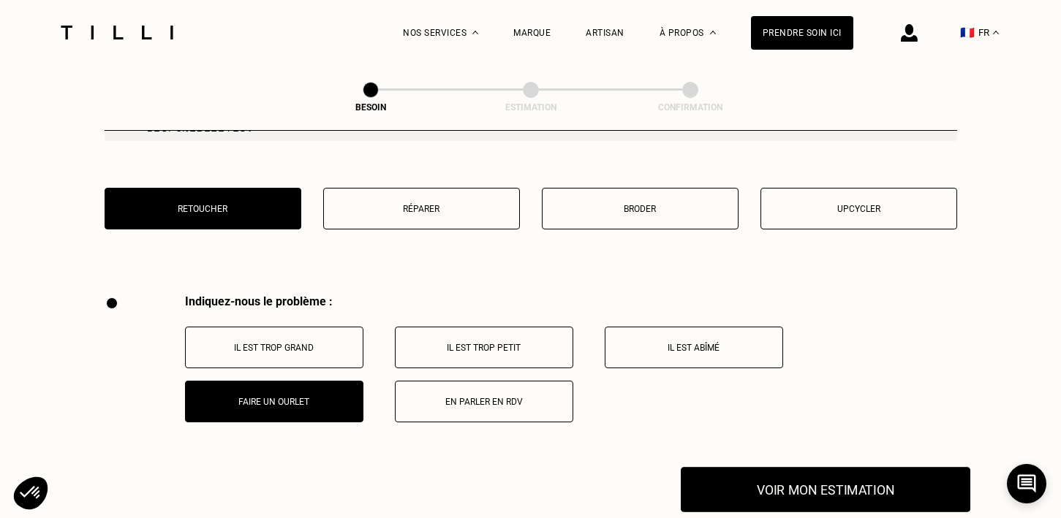
click at [848, 481] on button "Voir mon estimation" at bounding box center [825, 489] width 289 height 45
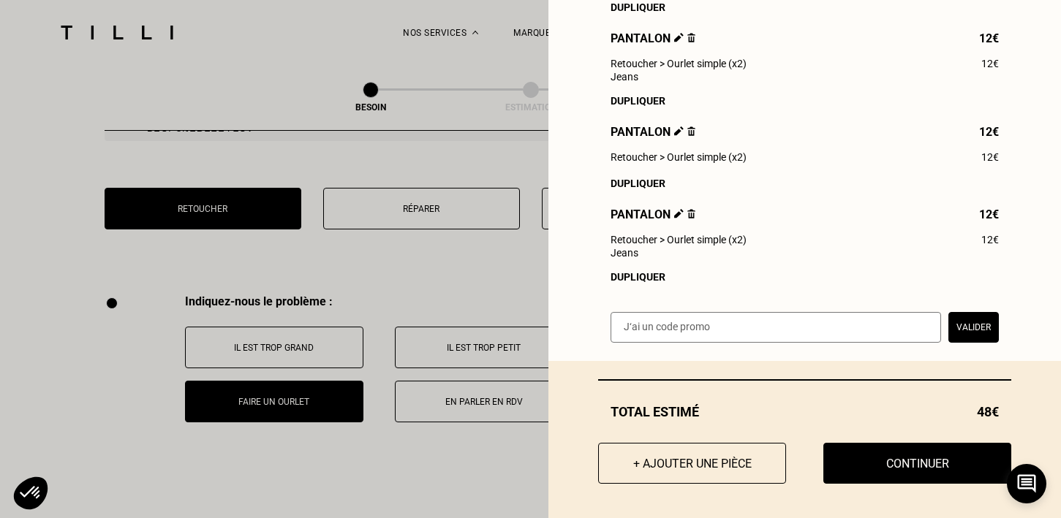
scroll to position [317, 0]
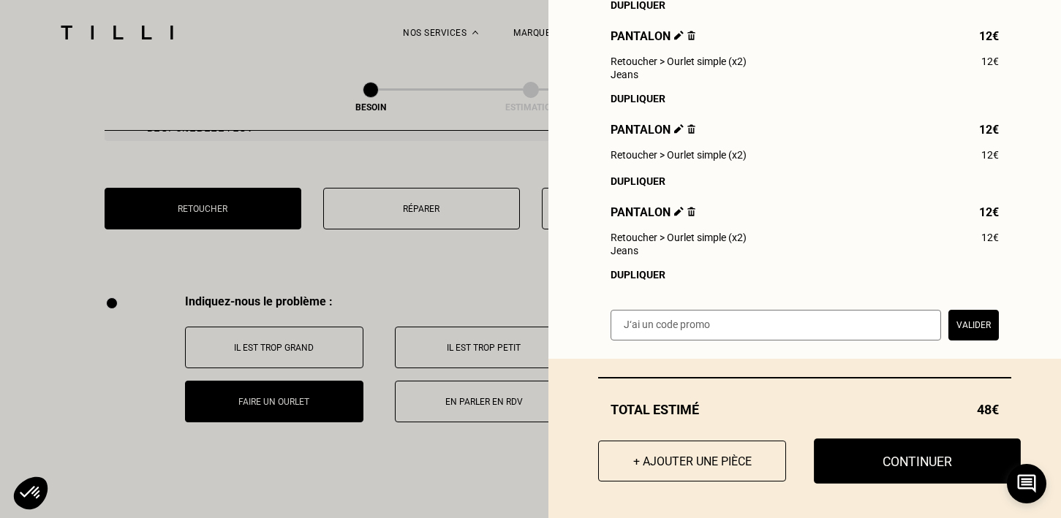
click at [876, 461] on button "Continuer" at bounding box center [917, 461] width 207 height 45
select select "FR"
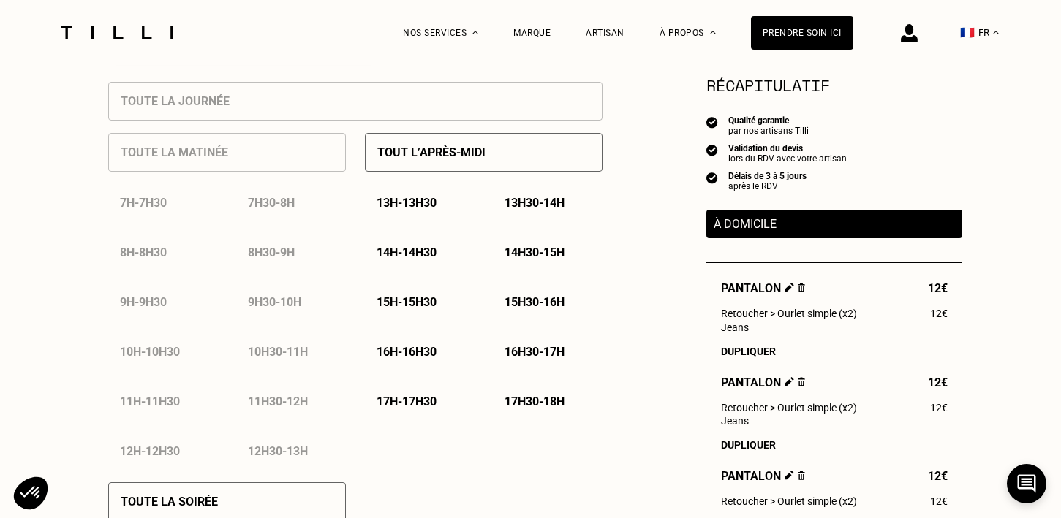
scroll to position [664, 0]
click at [425, 162] on div "Tout l’après-midi" at bounding box center [484, 151] width 238 height 39
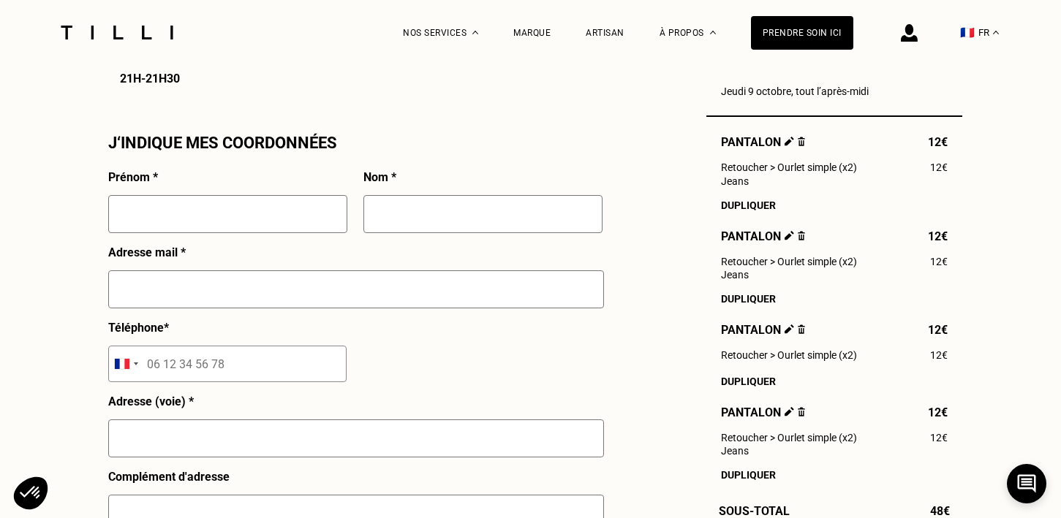
scroll to position [1290, 0]
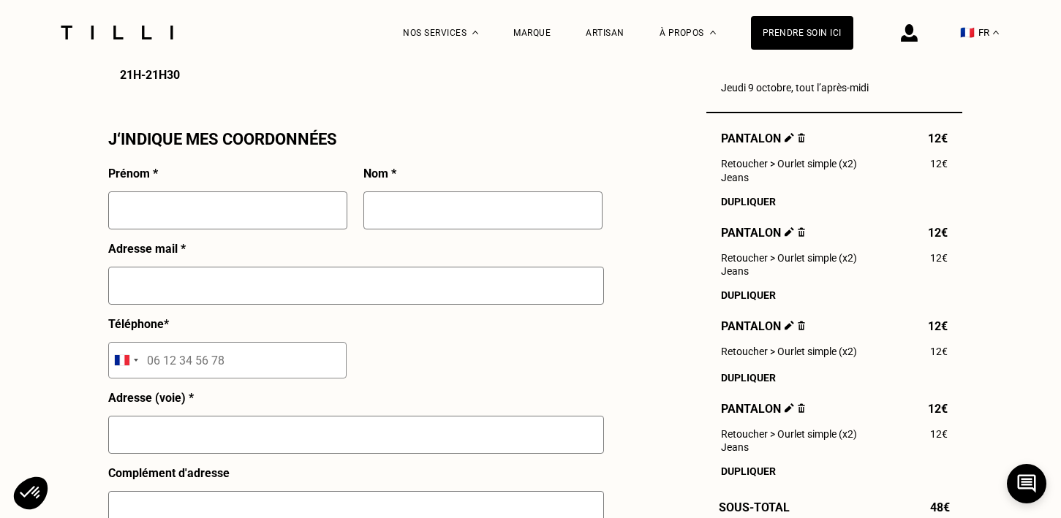
click at [207, 214] on input "text" at bounding box center [227, 211] width 239 height 38
type input "[PERSON_NAME]"
type input "Debrabant"
type input "[EMAIL_ADDRESS][PERSON_NAME][DOMAIN_NAME]"
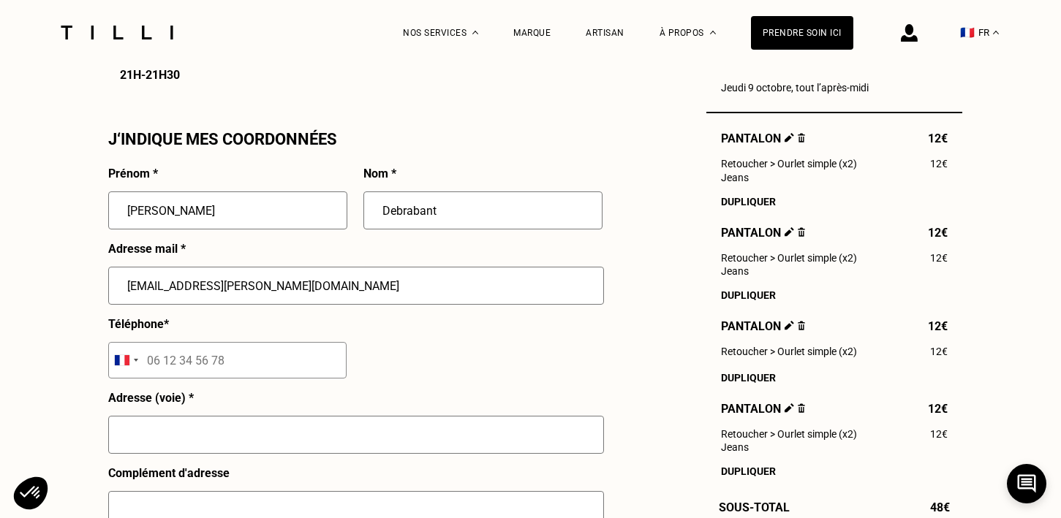
type input "[STREET_ADDRESS]"
type input "[GEOGRAPHIC_DATA]"
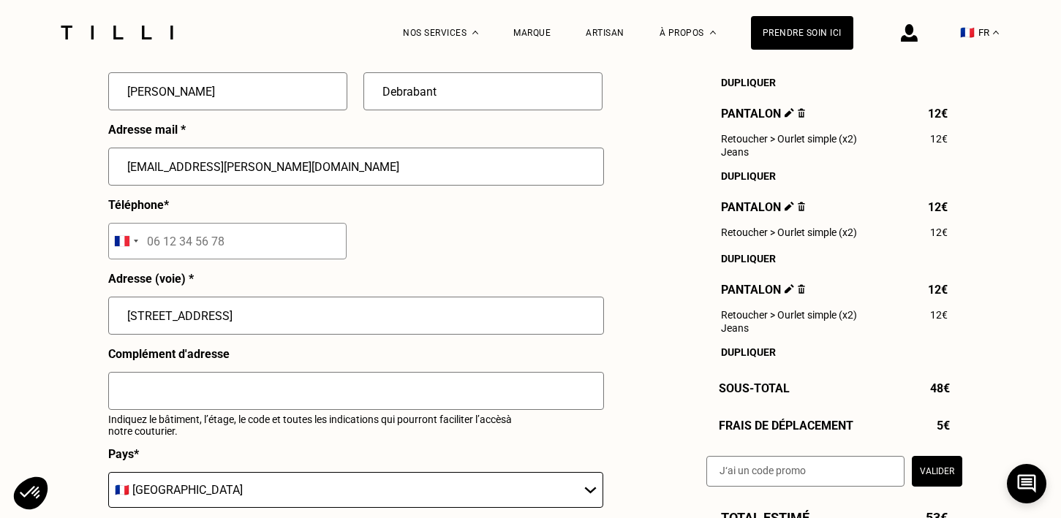
scroll to position [1405, 0]
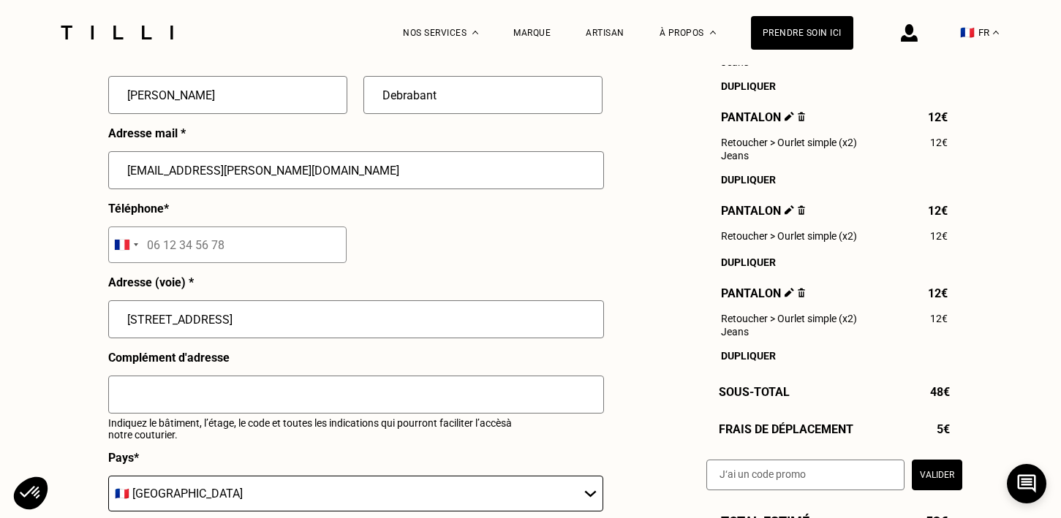
click at [300, 406] on input "text" at bounding box center [356, 395] width 496 height 38
paste input "Sonnez interphone Debrabant Mosca Door code: 4175A"
drag, startPoint x: 351, startPoint y: 390, endPoint x: 324, endPoint y: 393, distance: 27.2
click at [324, 393] on input "Sonnez interphone Debrabant Mosca Door code: 4175A" at bounding box center [356, 395] width 496 height 38
drag, startPoint x: 315, startPoint y: 393, endPoint x: 272, endPoint y: 393, distance: 43.1
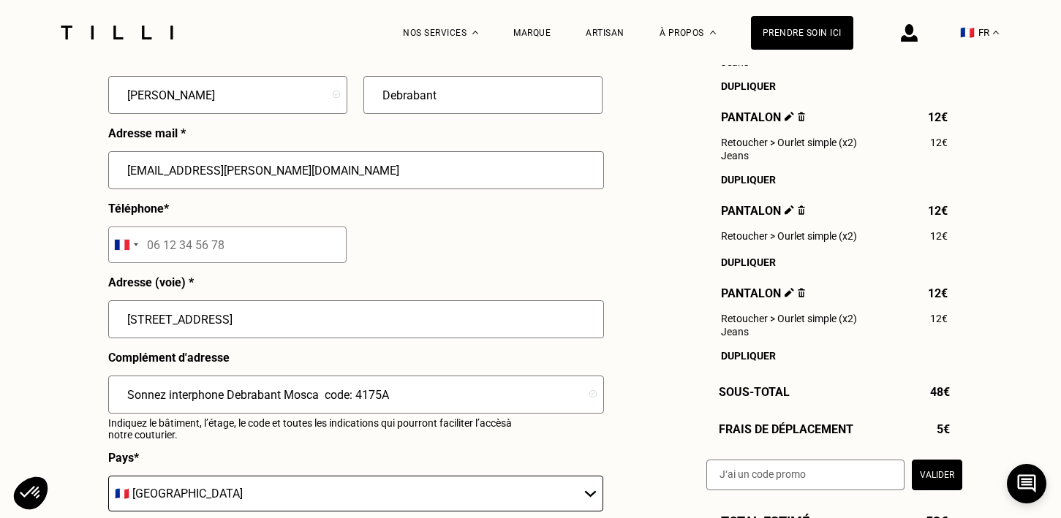
click at [272, 393] on input "Sonnez interphone Debrabant Mosca code: 4175A" at bounding box center [356, 395] width 496 height 38
drag, startPoint x: 319, startPoint y: 395, endPoint x: 127, endPoint y: 385, distance: 192.5
click at [127, 385] on input "Sonnez interphone Debrabant Mosca code: 4175A" at bounding box center [356, 395] width 496 height 38
click at [219, 395] on input "code: 4175A" at bounding box center [356, 395] width 496 height 38
paste input "Sonnez interphone Debrabant Mosca"
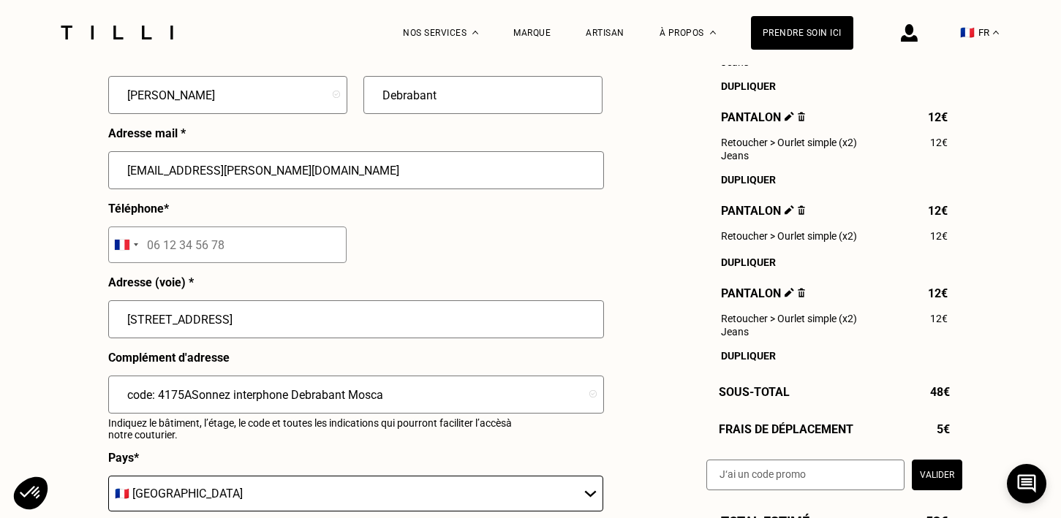
click at [199, 395] on input "code: 4175ASonnez interphone Debrabant Mosca" at bounding box center [356, 395] width 496 height 38
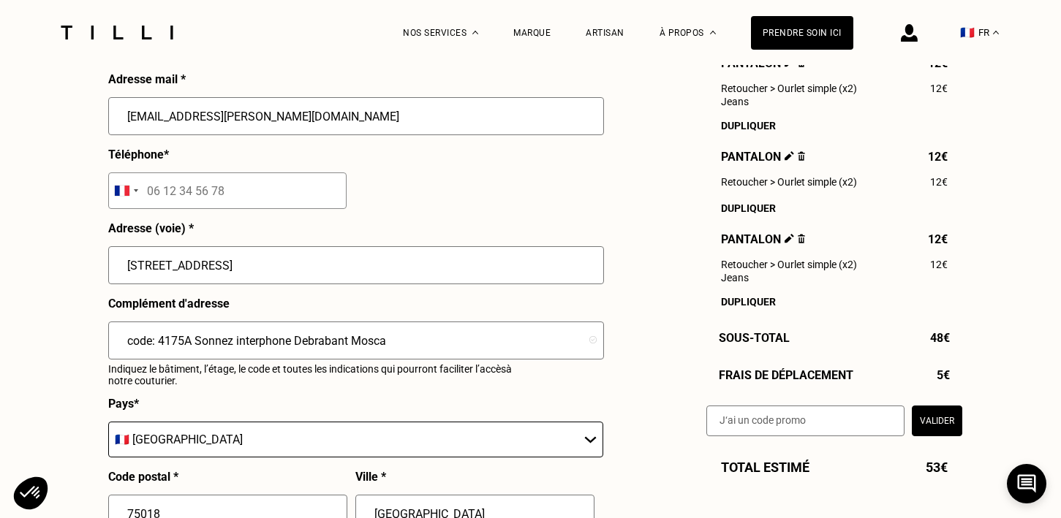
scroll to position [1458, 0]
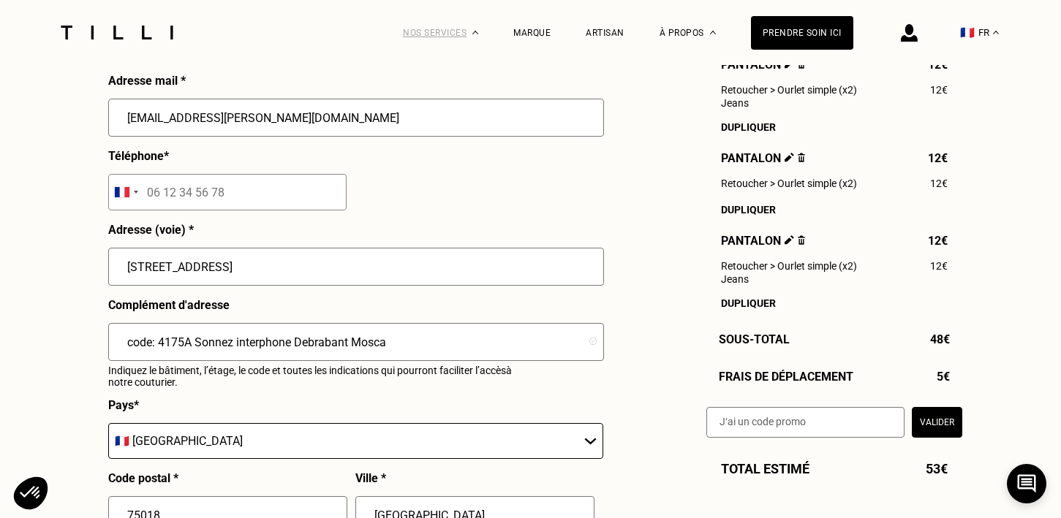
type input "code: 4175A Sonnez interphone Debrabant Mosca"
click at [746, 426] on input "text" at bounding box center [805, 422] width 198 height 31
paste input "embarquetacam"
type input "embarquetacam"
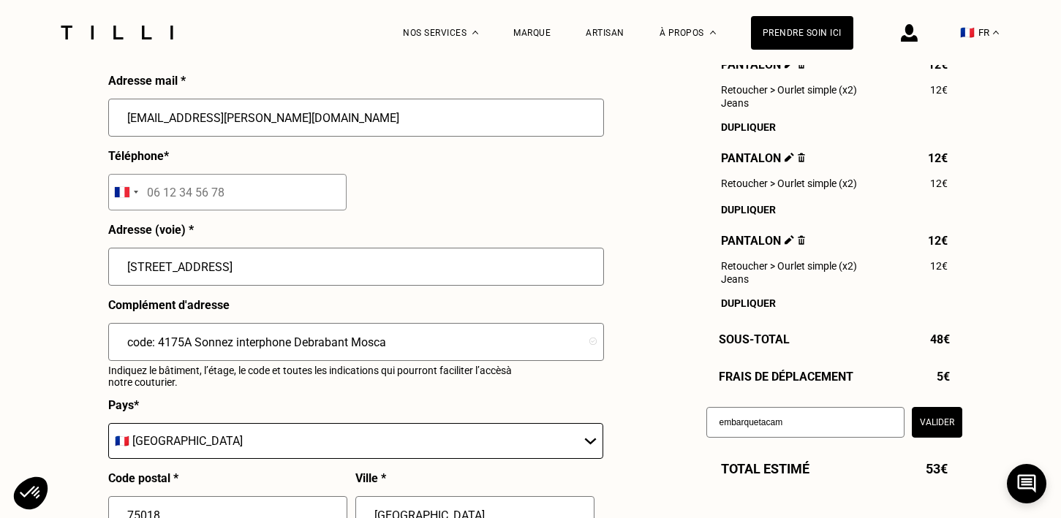
click at [924, 425] on button "Valider" at bounding box center [937, 422] width 50 height 31
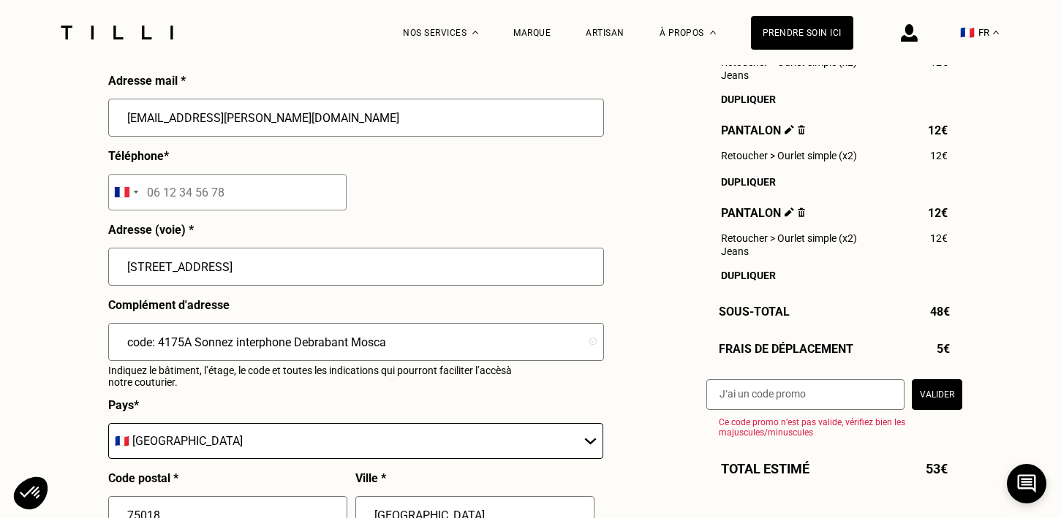
click at [784, 405] on input "text" at bounding box center [805, 394] width 198 height 31
paste input "TILLIpae6qMV"
type input "TILLIpae6qMV"
click at [943, 399] on button "Valider" at bounding box center [937, 394] width 50 height 31
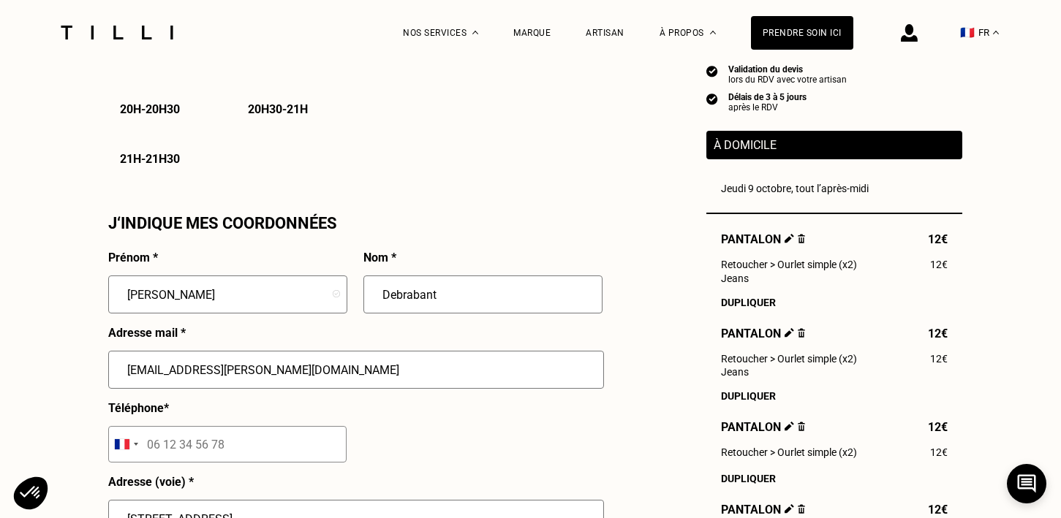
scroll to position [1203, 0]
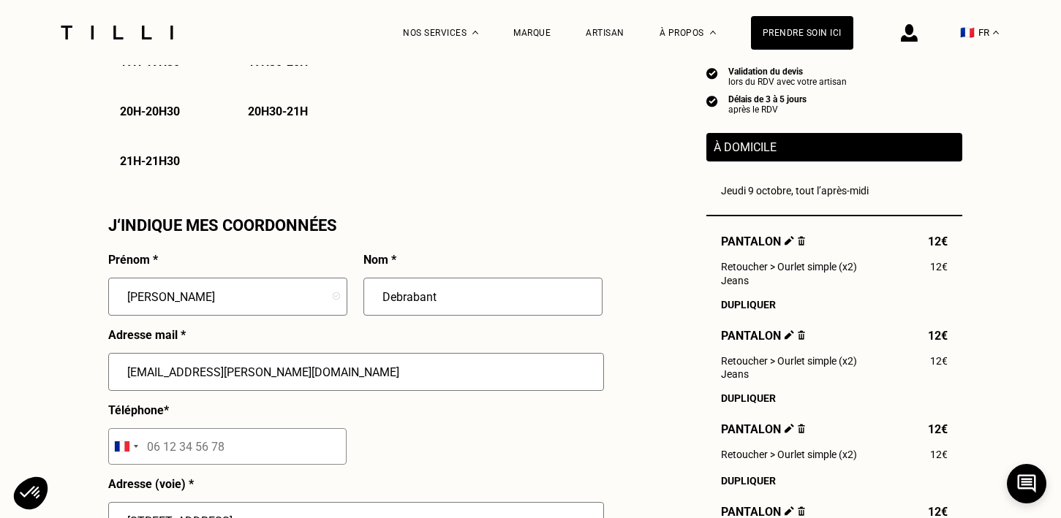
click at [125, 373] on input "[EMAIL_ADDRESS][PERSON_NAME][DOMAIN_NAME]" at bounding box center [356, 372] width 496 height 38
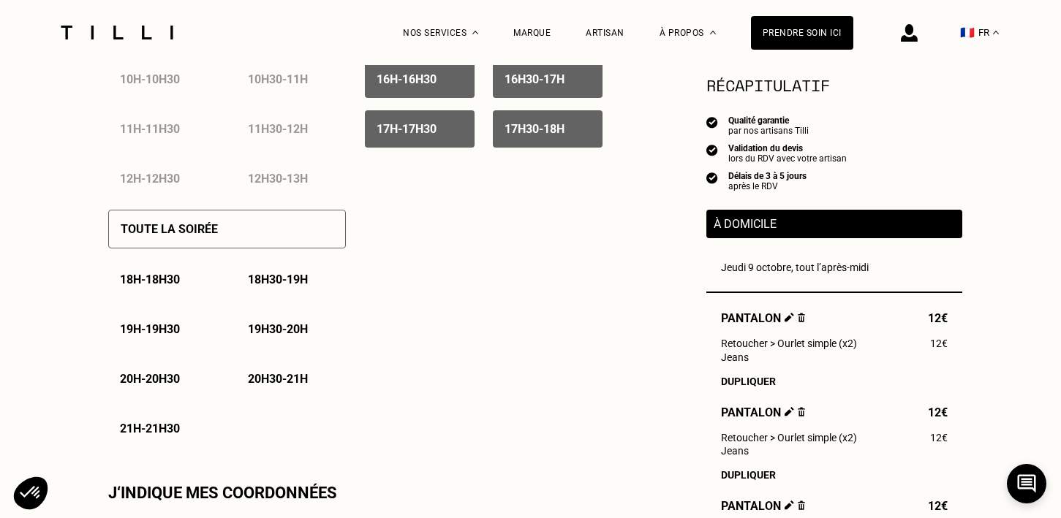
scroll to position [940, 0]
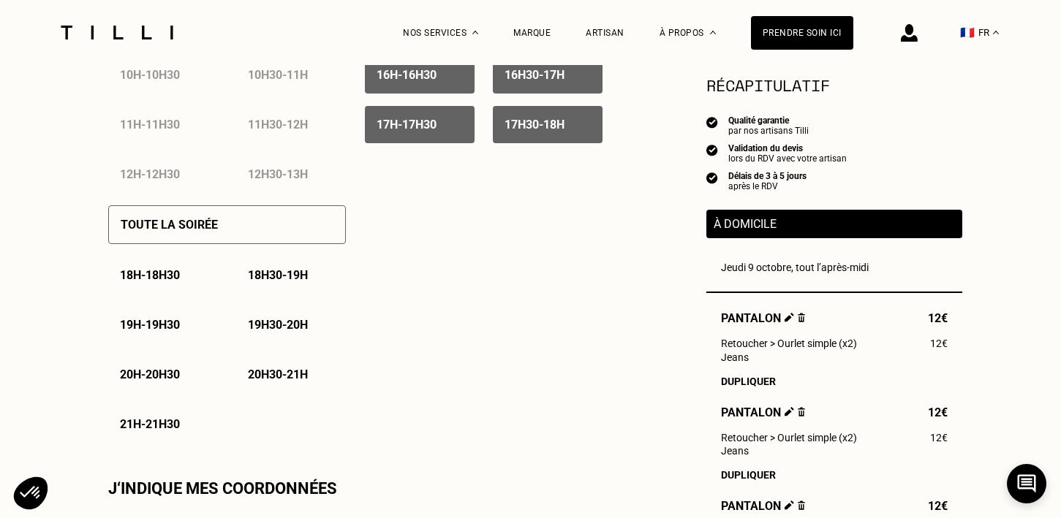
click at [151, 280] on p "18h - 18h30" at bounding box center [150, 275] width 60 height 14
click at [269, 281] on p "18h30 - 19h" at bounding box center [278, 275] width 60 height 14
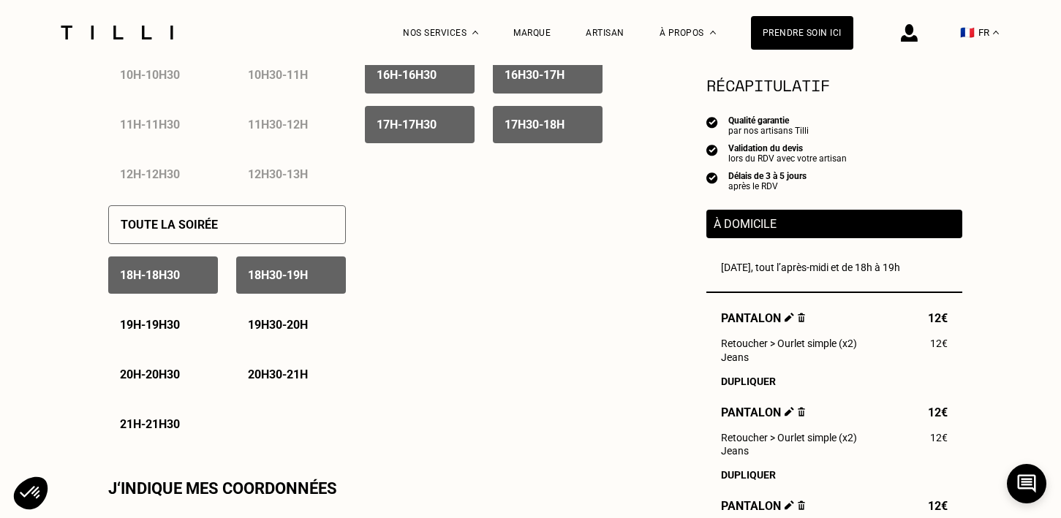
click at [146, 332] on p "19h - 19h30" at bounding box center [150, 325] width 60 height 14
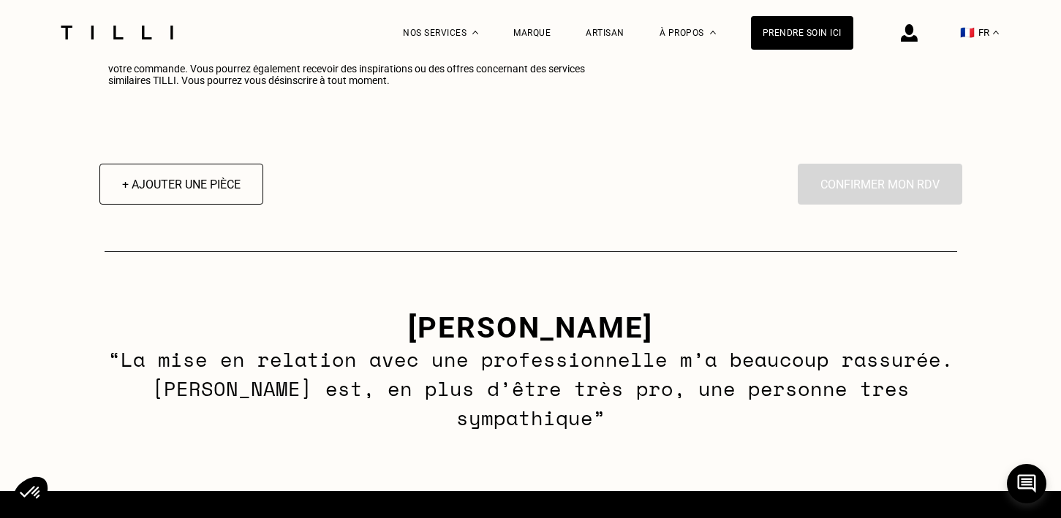
scroll to position [1948, 0]
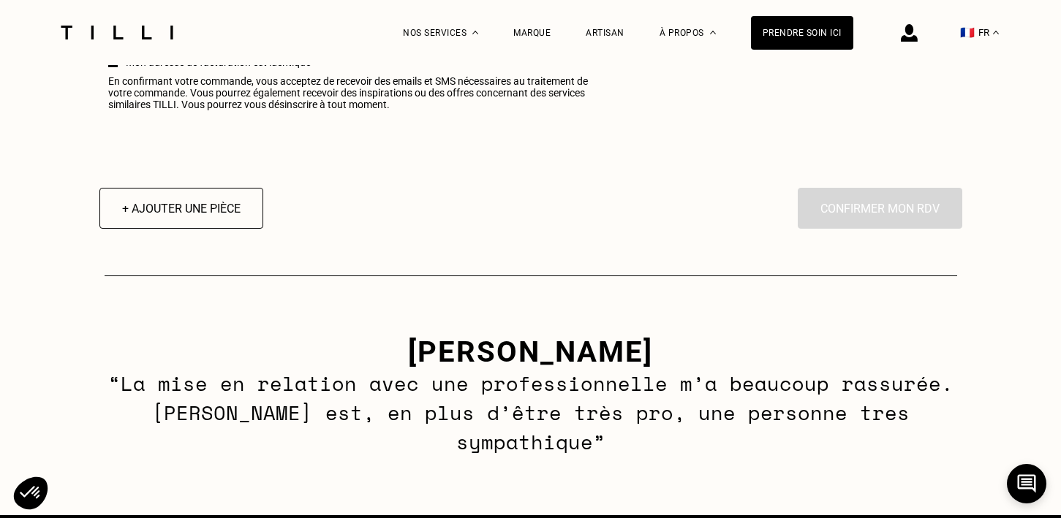
click at [866, 208] on div "En cliquant sur “Confirmer”, vous déclenchez l’intervention de l’un des nos art…" at bounding box center [880, 208] width 164 height 41
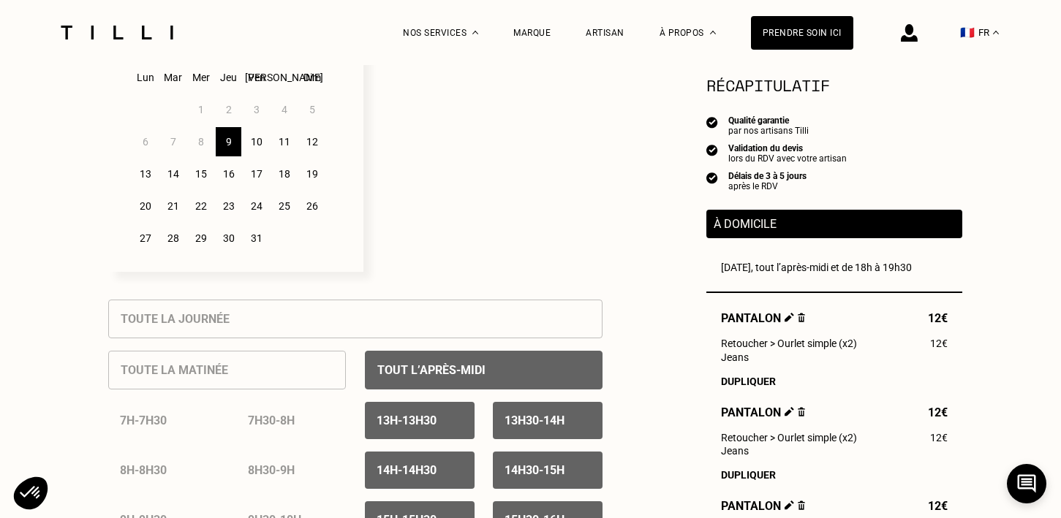
scroll to position [446, 0]
click at [285, 148] on div "11" at bounding box center [284, 140] width 26 height 29
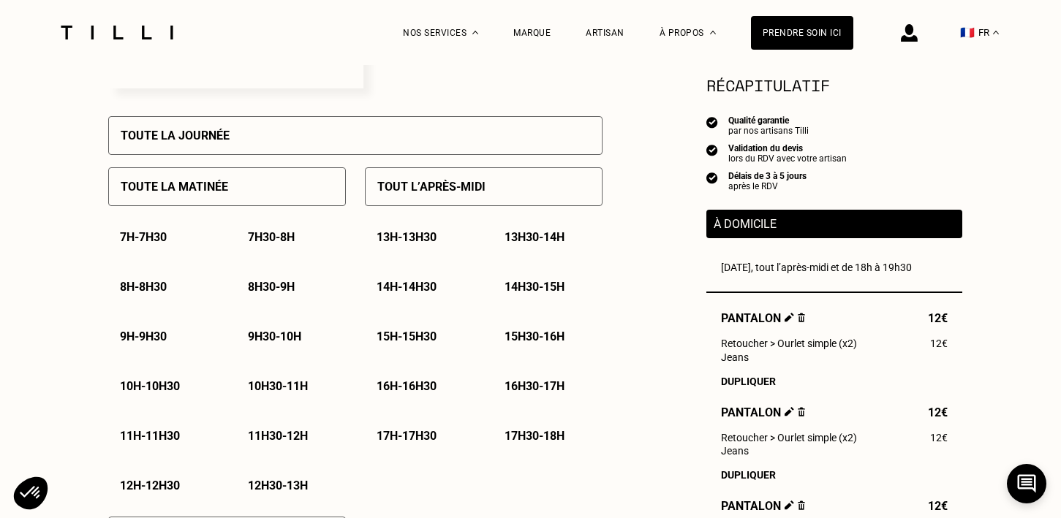
scroll to position [536, 0]
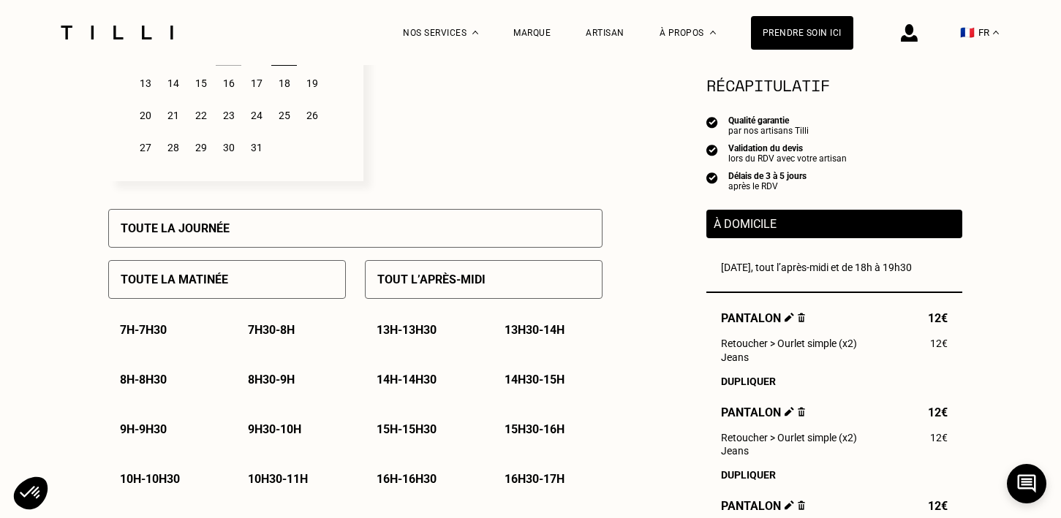
click at [388, 334] on p "13h - 13h30" at bounding box center [406, 330] width 60 height 14
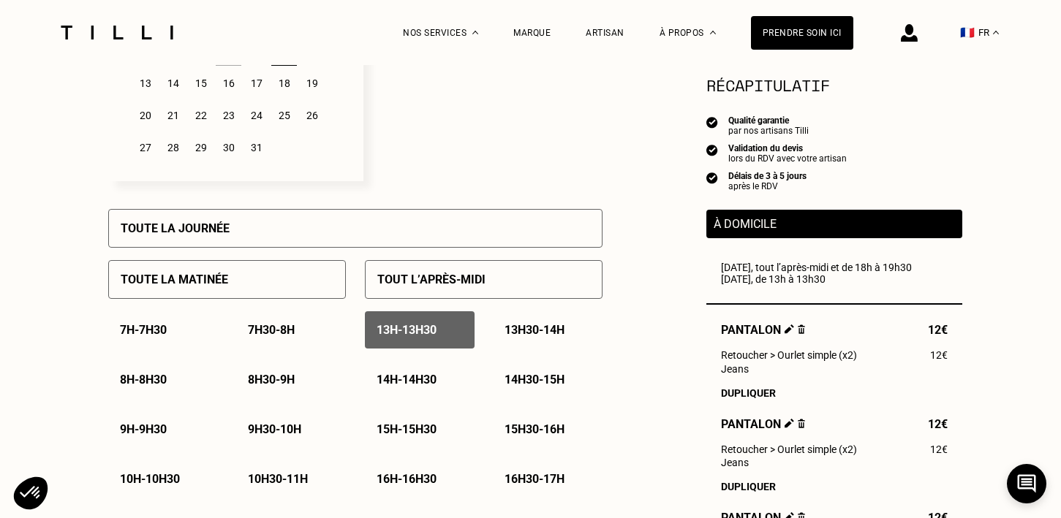
click at [501, 338] on div "13h30 - 14h" at bounding box center [548, 329] width 110 height 37
click at [509, 391] on div "14h30 - 15h" at bounding box center [548, 379] width 110 height 37
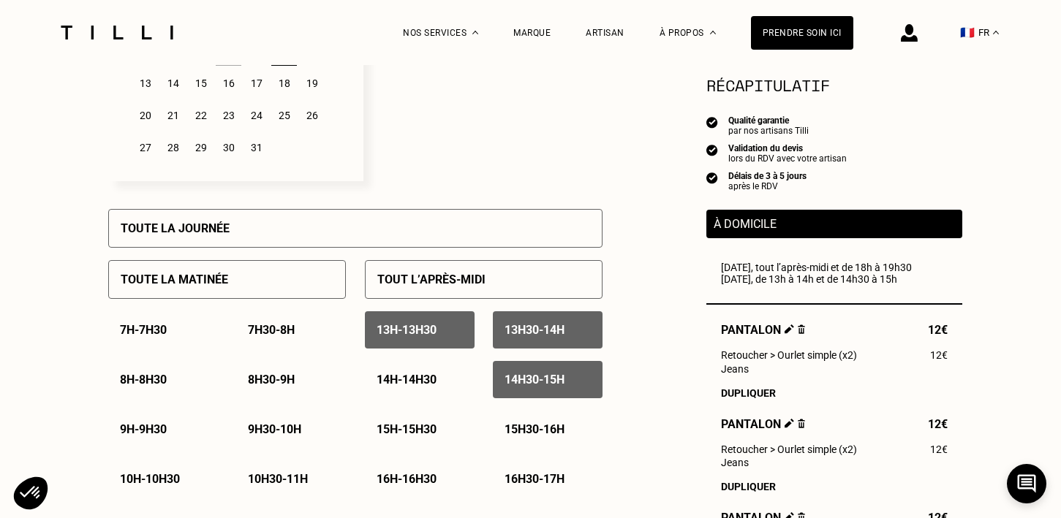
click at [419, 379] on p "14h - 14h30" at bounding box center [406, 380] width 60 height 14
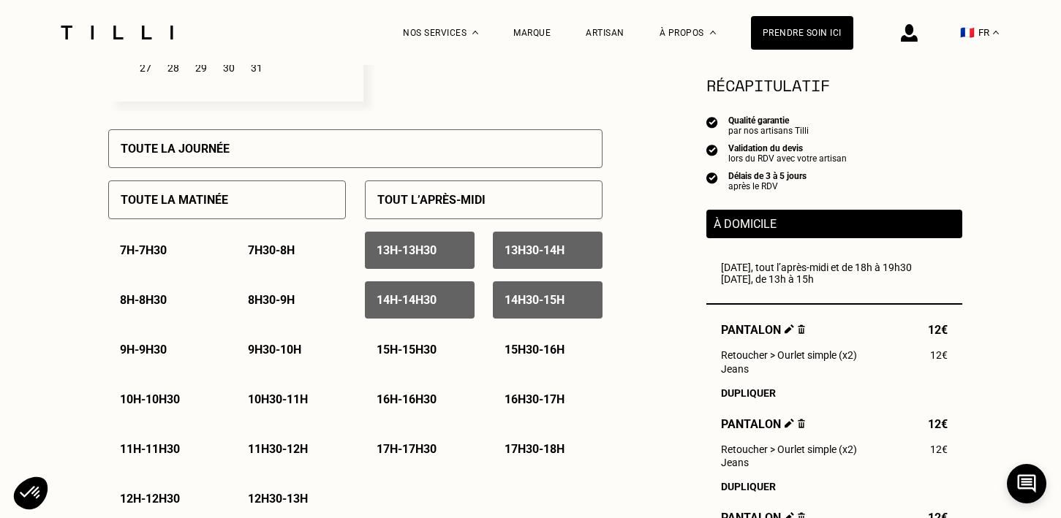
scroll to position [611, 0]
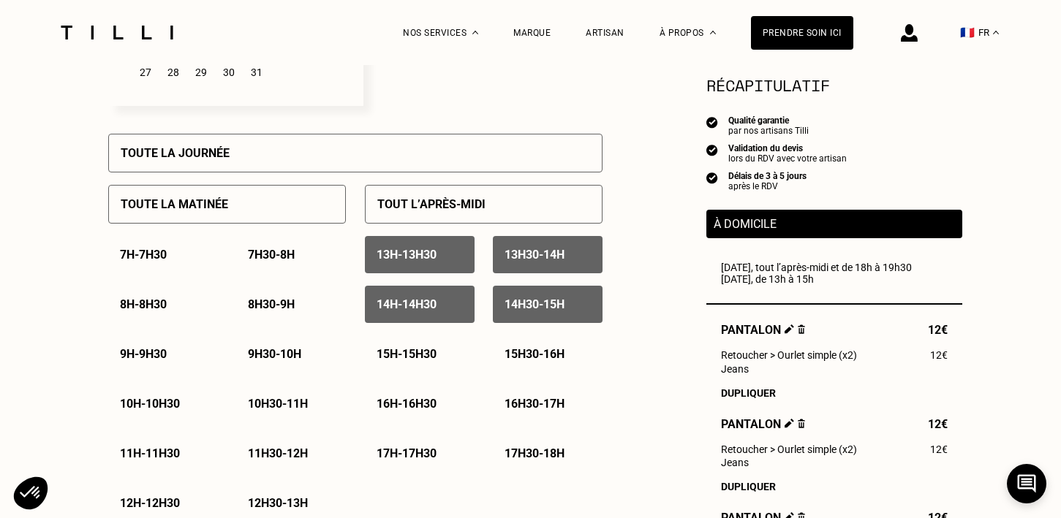
click at [414, 360] on p "15h - 15h30" at bounding box center [406, 354] width 60 height 14
click at [515, 353] on p "15h30 - 16h" at bounding box center [534, 354] width 60 height 14
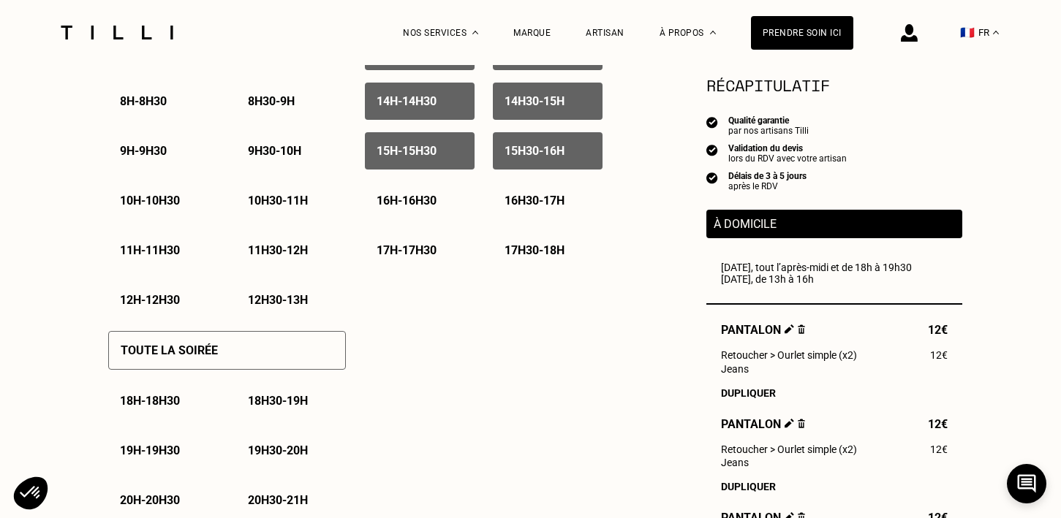
scroll to position [808, 0]
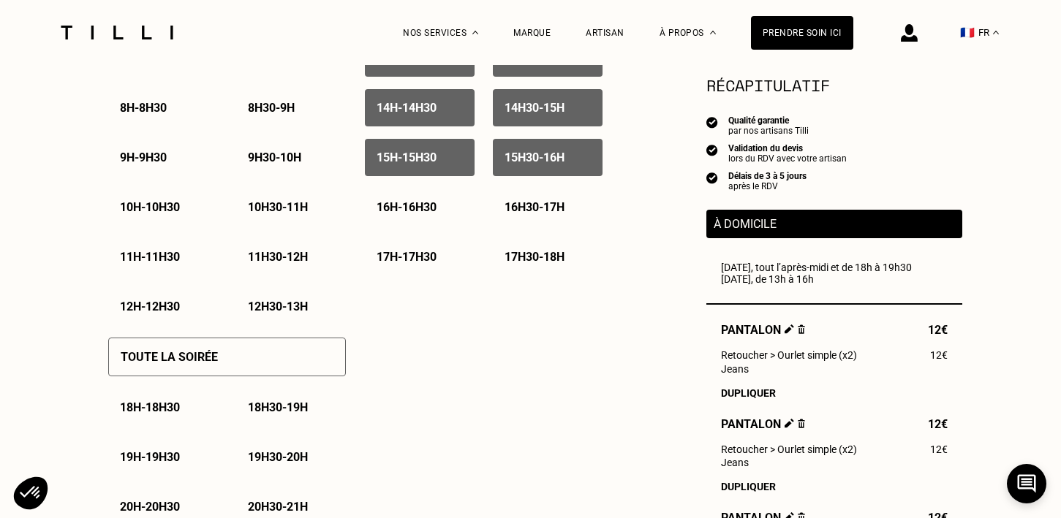
click at [284, 311] on p "12h30 - 13h" at bounding box center [278, 307] width 60 height 14
click at [178, 314] on p "12h - 12h30" at bounding box center [150, 307] width 60 height 14
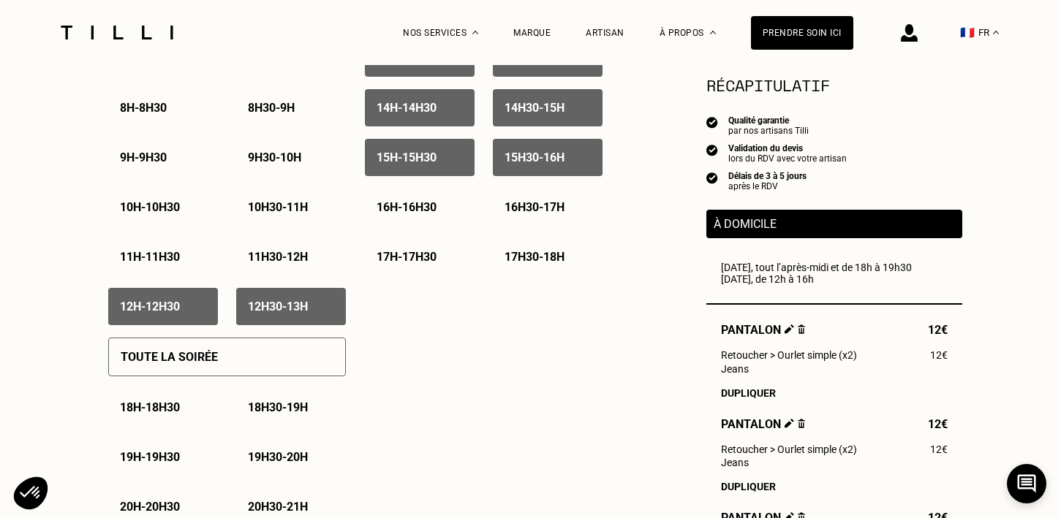
click at [311, 265] on div "11h30 - 12h" at bounding box center [291, 256] width 110 height 37
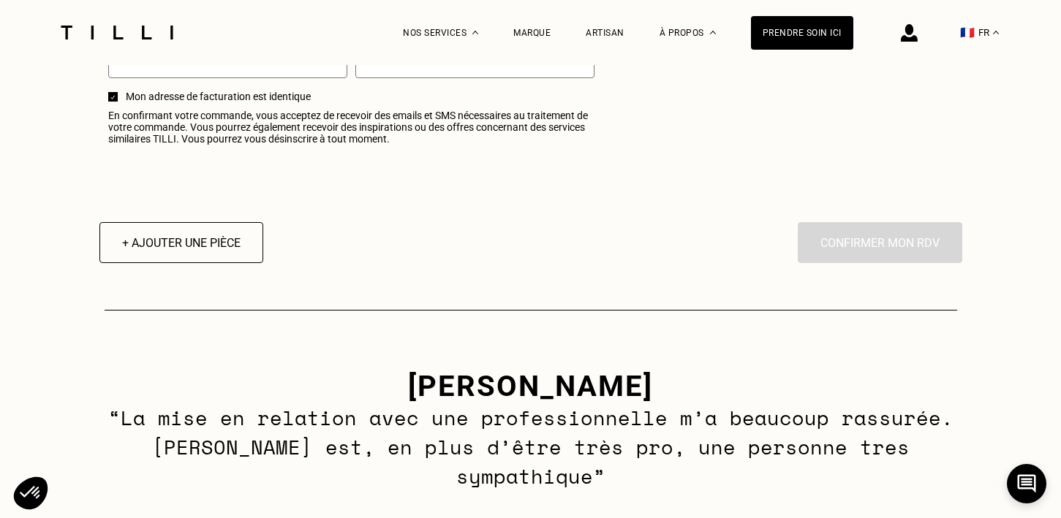
scroll to position [1953, 0]
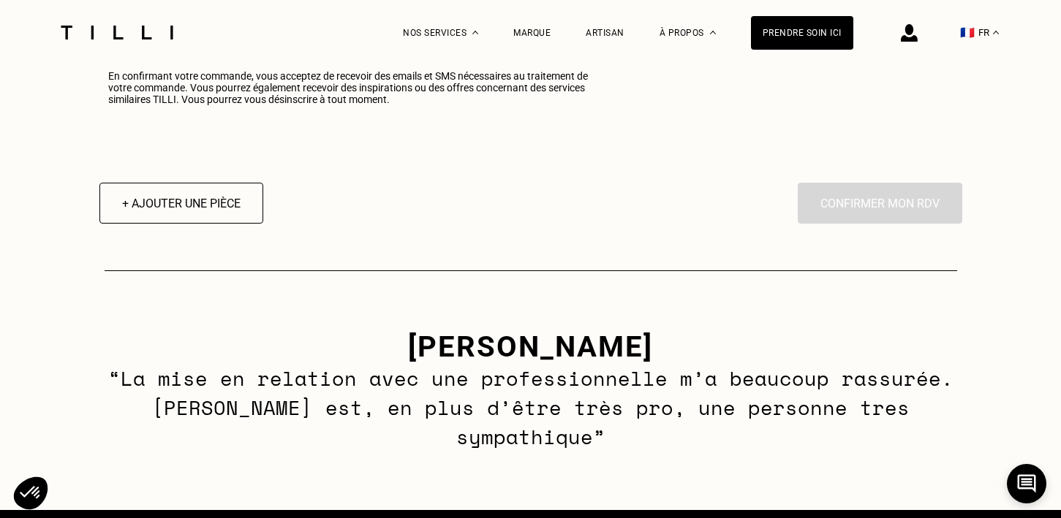
click at [879, 214] on div "En cliquant sur “Confirmer”, vous déclenchez l’intervention de l’un des nos art…" at bounding box center [880, 203] width 164 height 41
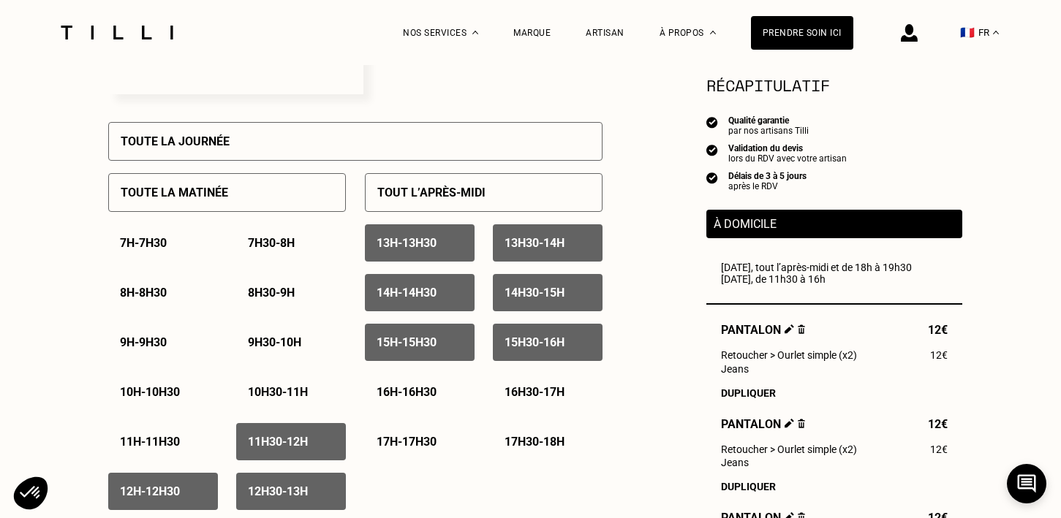
scroll to position [683, 0]
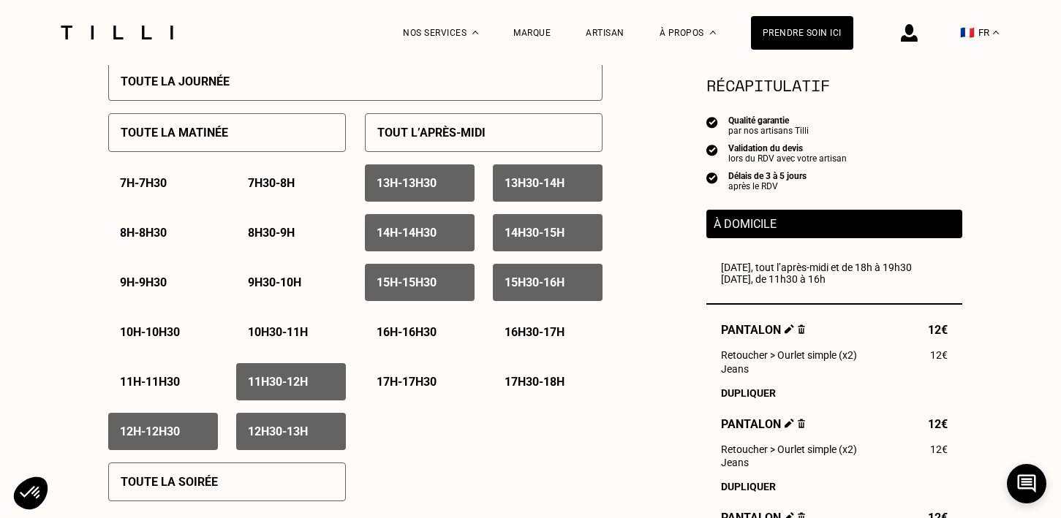
click at [286, 433] on p "12h30 - 13h" at bounding box center [278, 432] width 60 height 14
click at [287, 371] on div "11h30 - 12h" at bounding box center [291, 381] width 110 height 37
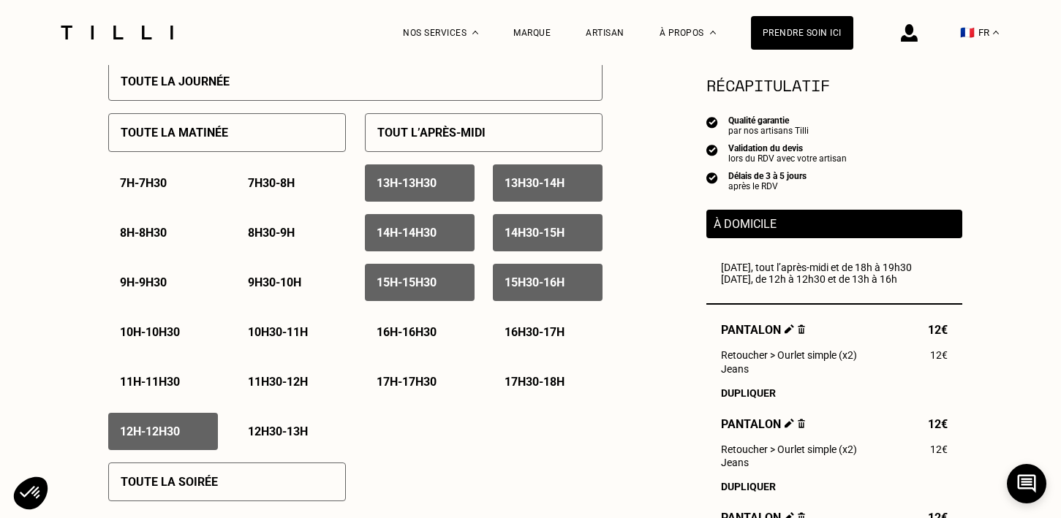
click at [187, 426] on div "12h - 12h30" at bounding box center [163, 431] width 110 height 37
click at [406, 293] on div "15h - 15h30" at bounding box center [420, 282] width 110 height 37
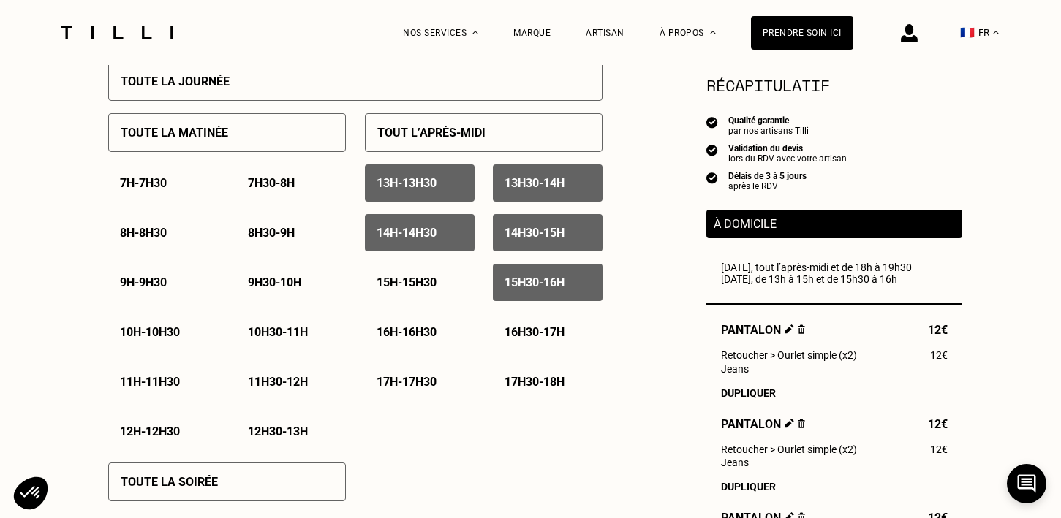
click at [526, 263] on div "13h - 13h30 13h30 - 14h 14h - 14h30 14h30 - 15h 15h - 15h30 15h30 - 16h 16h - 1…" at bounding box center [484, 282] width 238 height 236
click at [528, 238] on p "14h30 - 15h" at bounding box center [534, 233] width 60 height 14
click at [531, 282] on p "15h30 - 16h" at bounding box center [534, 283] width 60 height 14
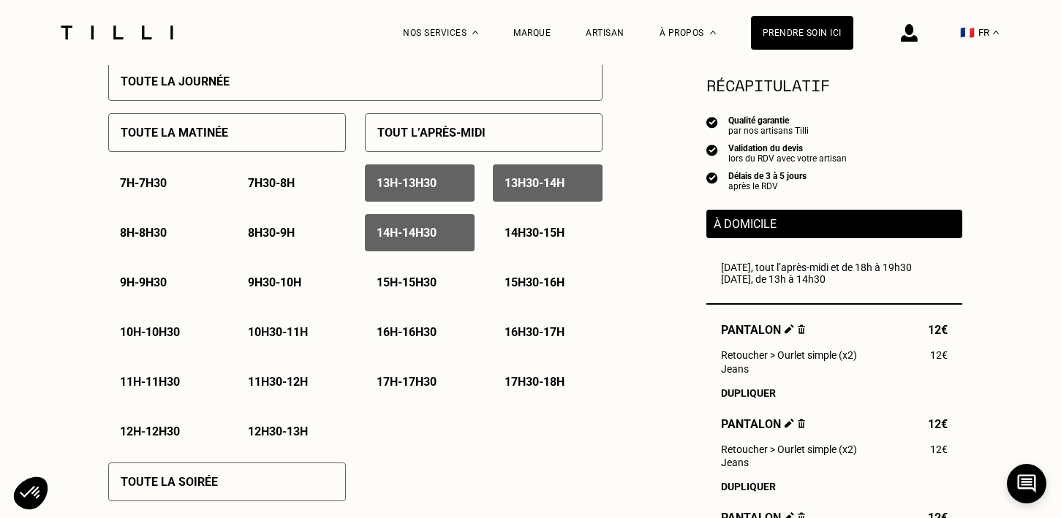
click at [436, 234] on p "14h - 14h30" at bounding box center [406, 233] width 60 height 14
click at [436, 185] on p "13h - 13h30" at bounding box center [406, 183] width 60 height 14
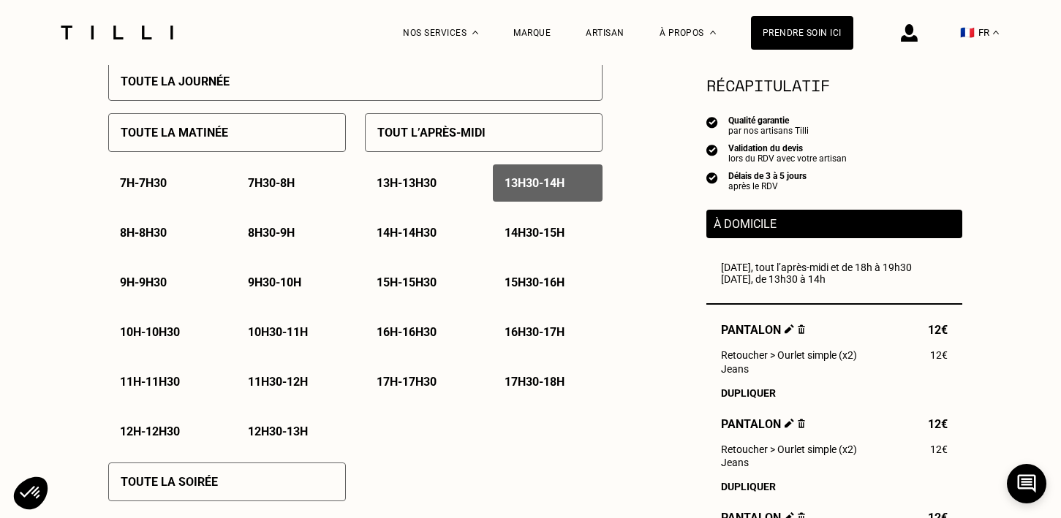
click at [533, 183] on p "13h30 - 14h" at bounding box center [534, 183] width 60 height 14
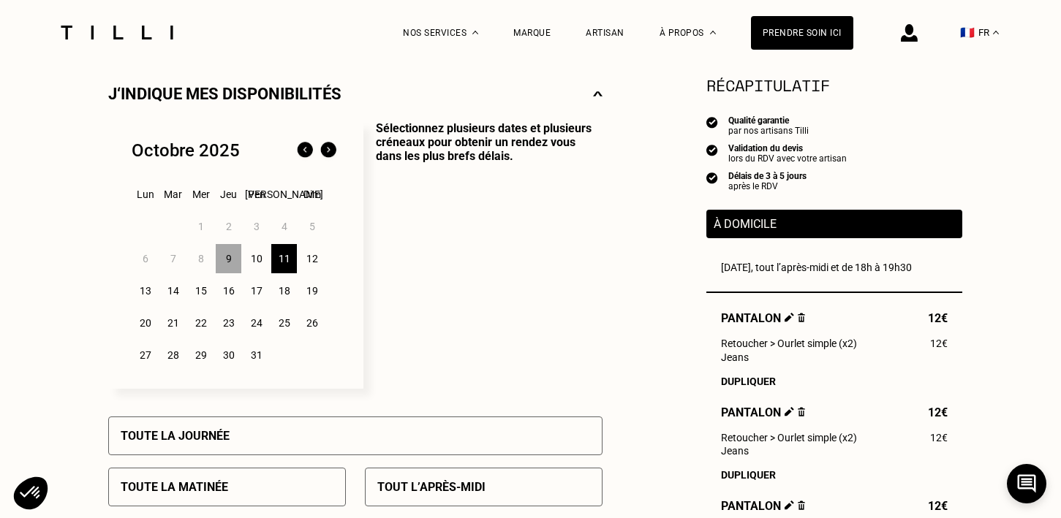
scroll to position [282, 0]
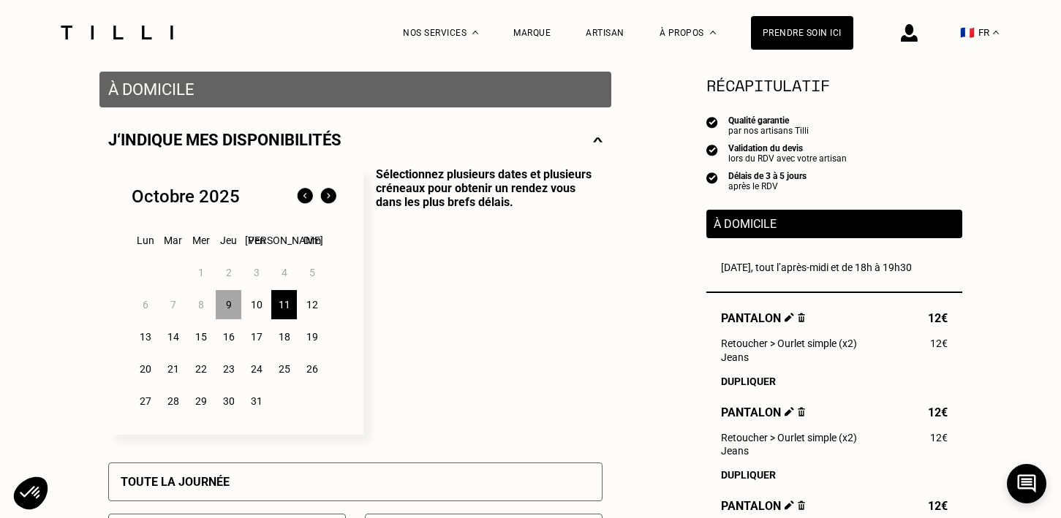
click at [234, 310] on div "9" at bounding box center [229, 304] width 26 height 29
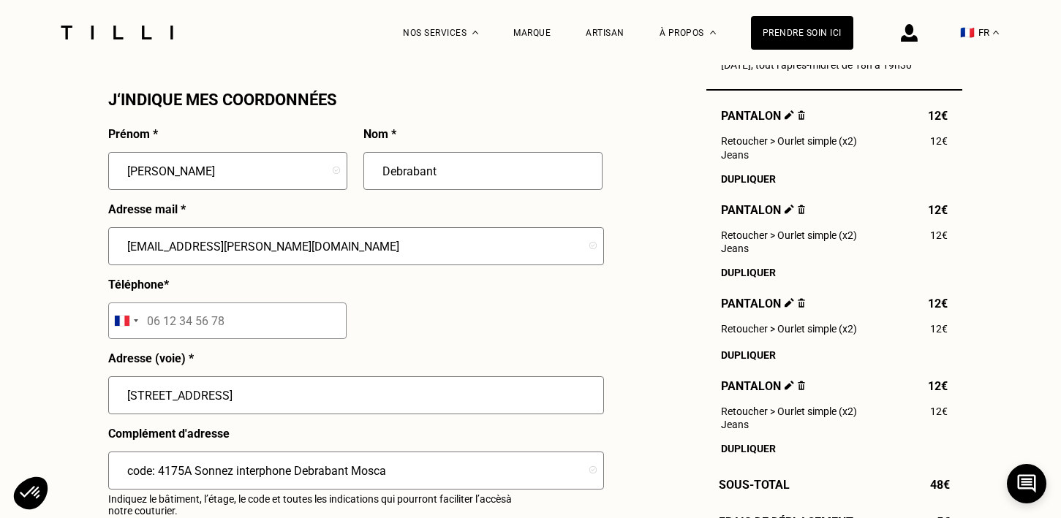
scroll to position [1336, 0]
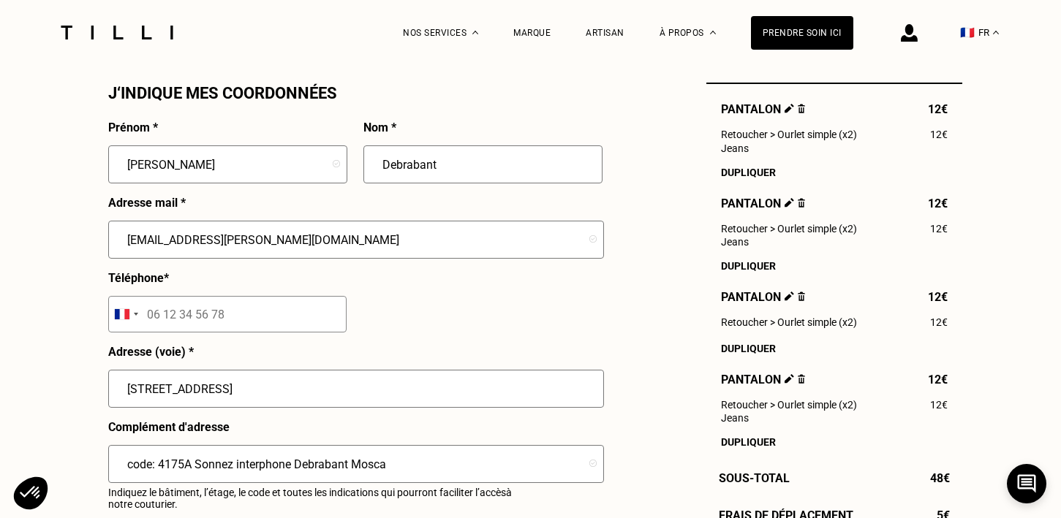
click at [233, 391] on input "[STREET_ADDRESS]" at bounding box center [356, 389] width 496 height 38
type input "[STREET_ADDRESS]"
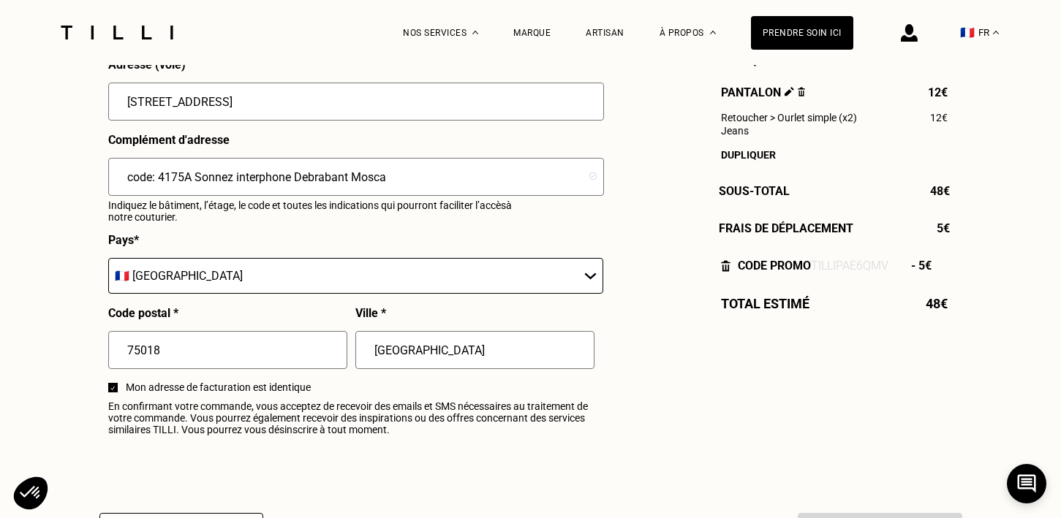
scroll to position [1626, 0]
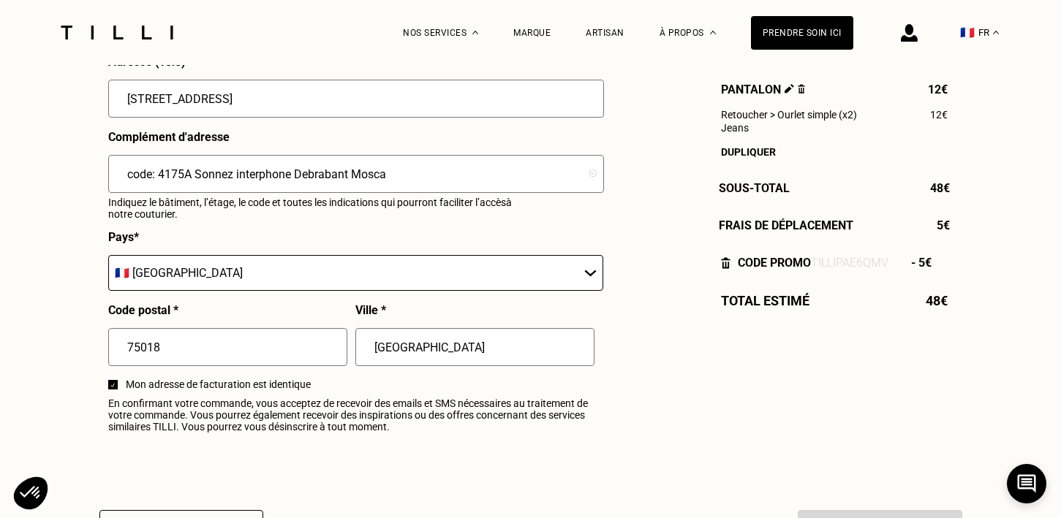
click at [347, 401] on span "En confirmant votre commande, vous acceptez de recevoir des emails et SMS néces…" at bounding box center [355, 415] width 494 height 35
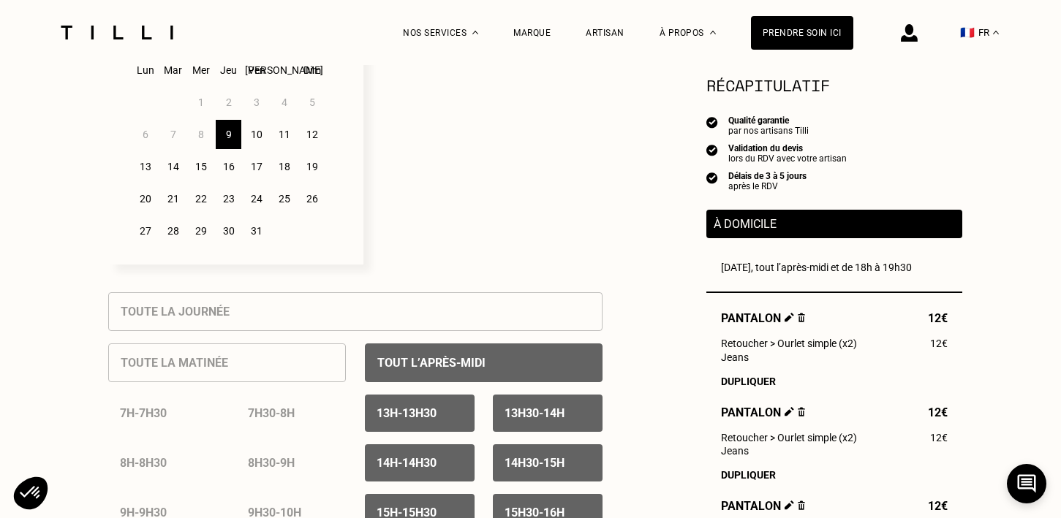
scroll to position [451, 0]
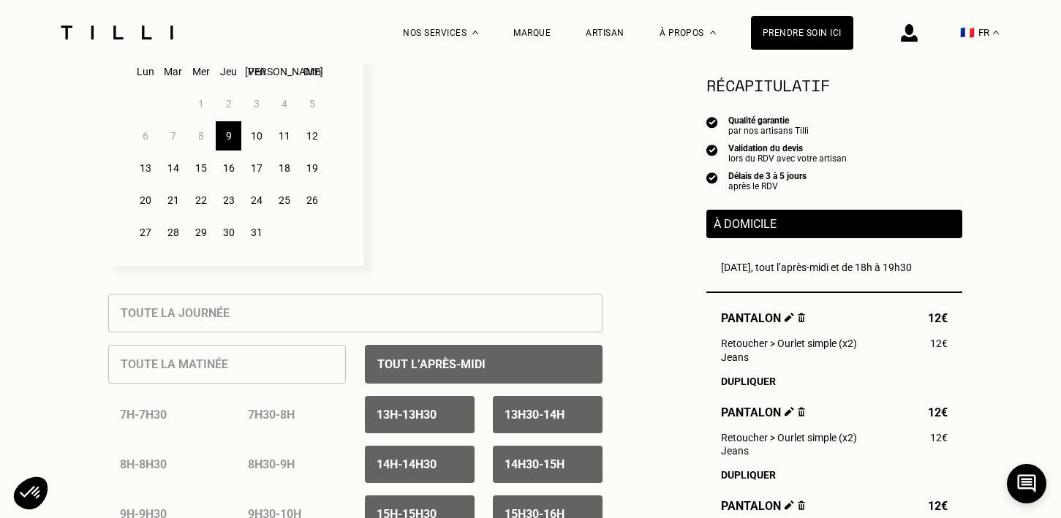
click at [149, 173] on div "13" at bounding box center [145, 168] width 26 height 29
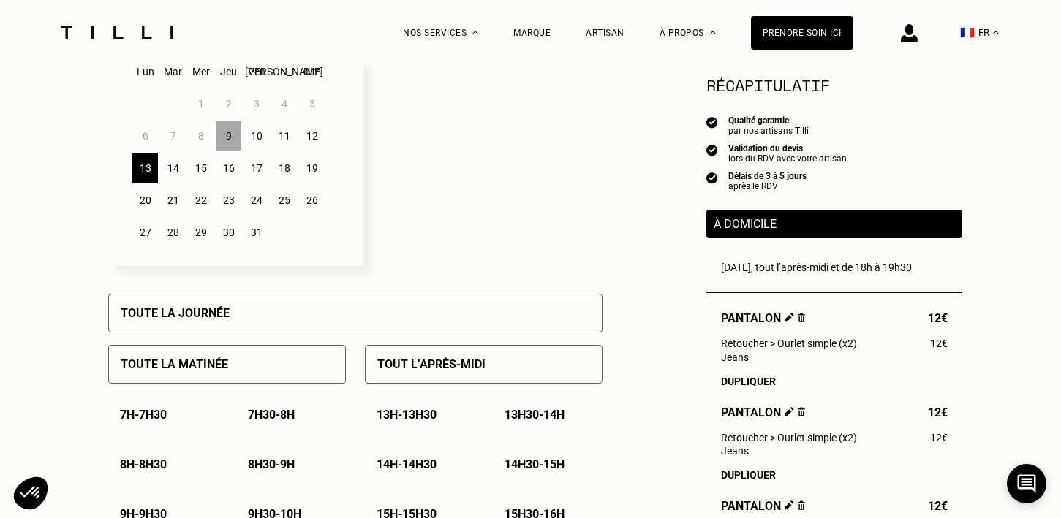
click at [423, 359] on p "Tout l’après-midi" at bounding box center [431, 364] width 108 height 14
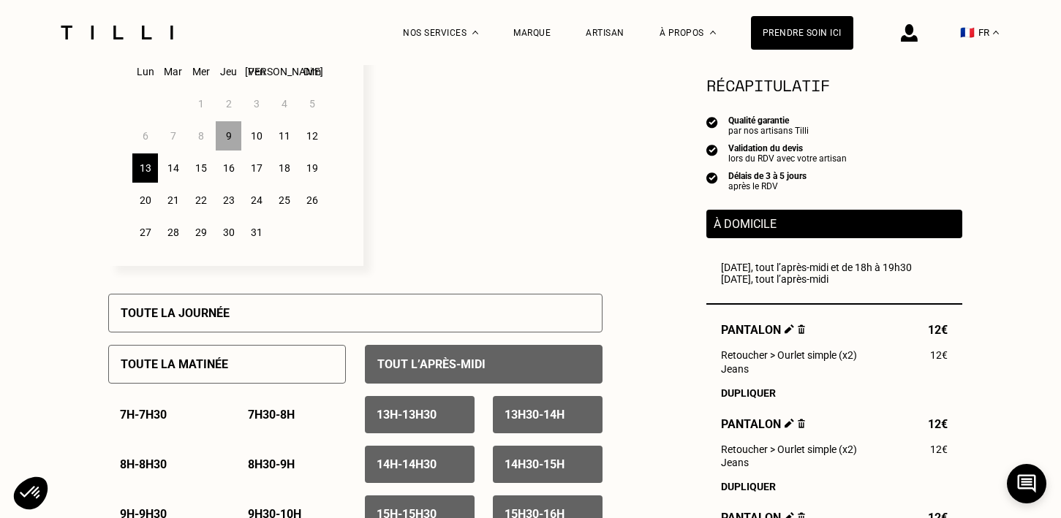
click at [172, 170] on div "14" at bounding box center [173, 168] width 26 height 29
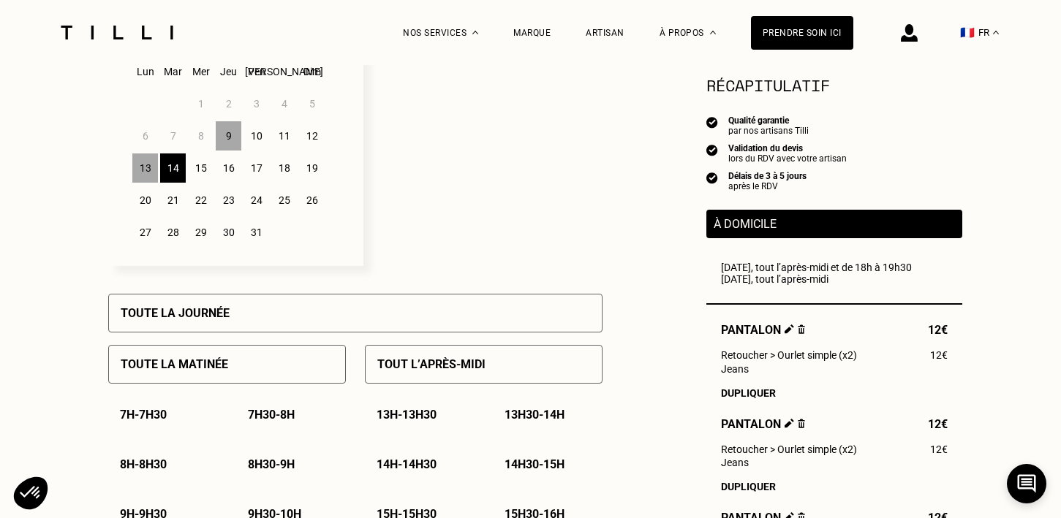
click at [419, 371] on p "Tout l’après-midi" at bounding box center [431, 364] width 108 height 14
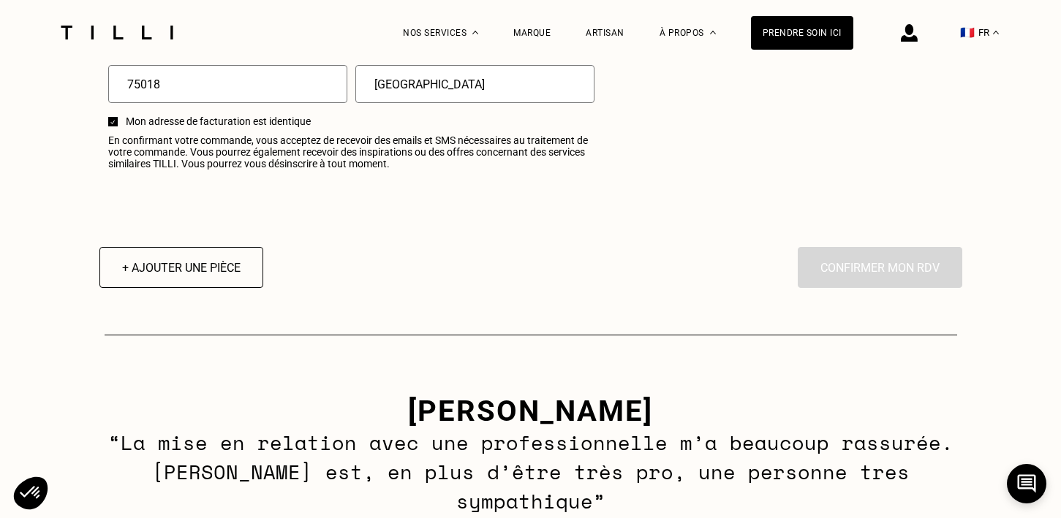
scroll to position [1871, 0]
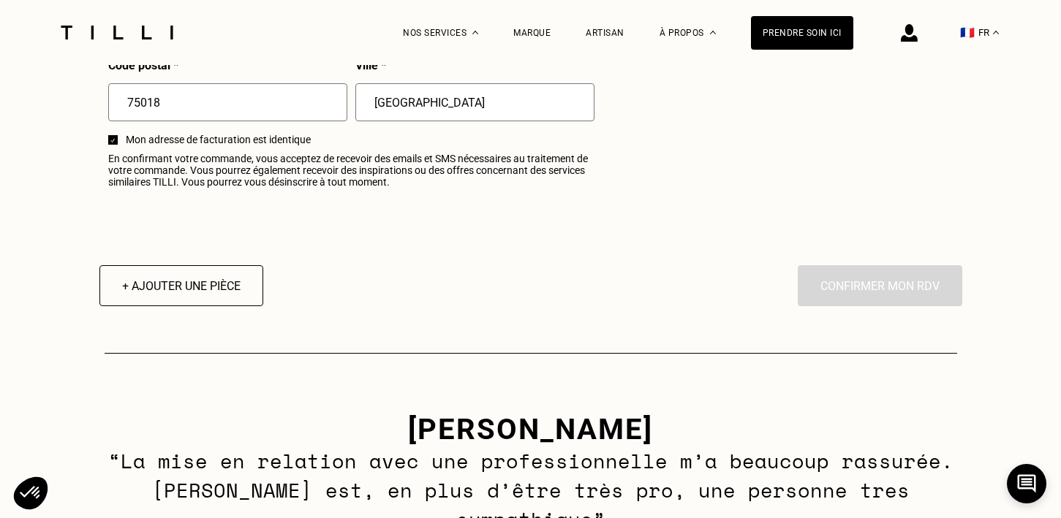
click at [863, 287] on div "En cliquant sur “Confirmer”, vous déclenchez l’intervention de l’un des nos art…" at bounding box center [880, 285] width 164 height 41
click at [849, 287] on div "En cliquant sur “Confirmer”, vous déclenchez l’intervention de l’un des nos art…" at bounding box center [880, 285] width 164 height 41
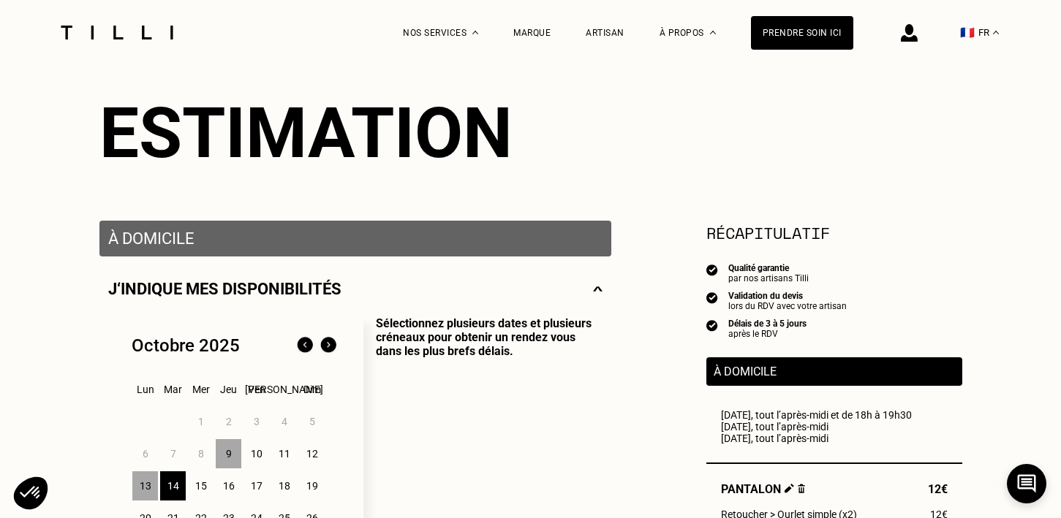
scroll to position [156, 0]
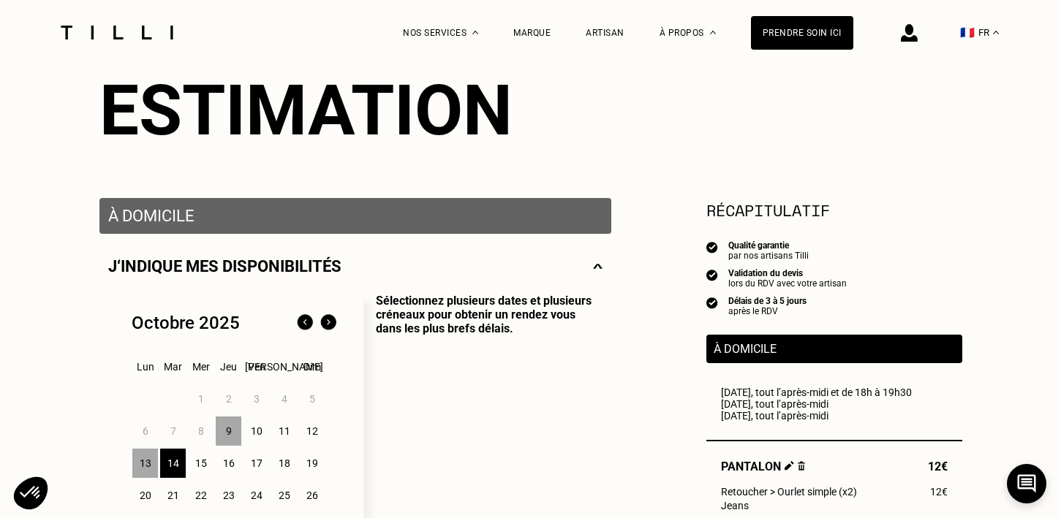
click at [573, 218] on p "À domicile" at bounding box center [355, 216] width 494 height 18
click at [593, 272] on img at bounding box center [598, 266] width 10 height 18
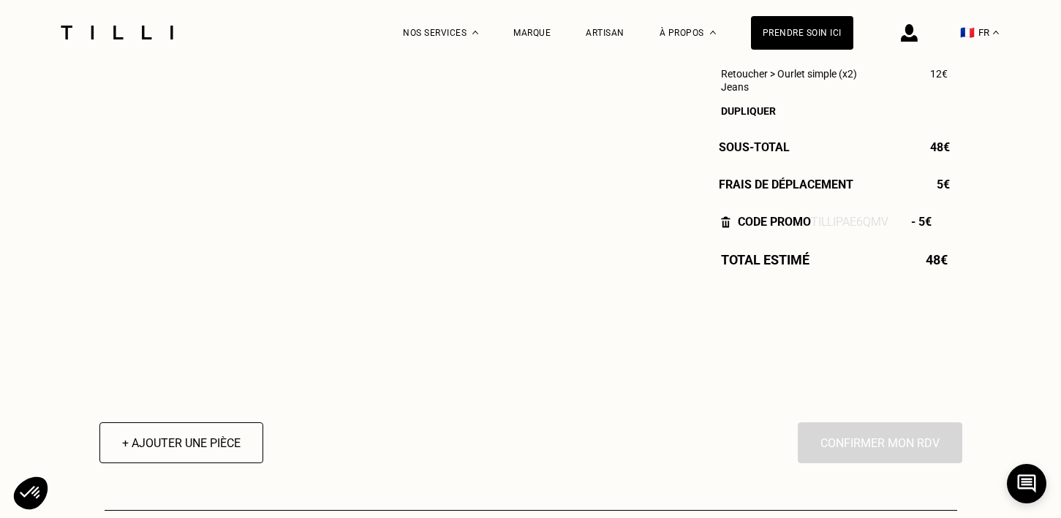
scroll to position [855, 0]
